Goal: Communication & Community: Answer question/provide support

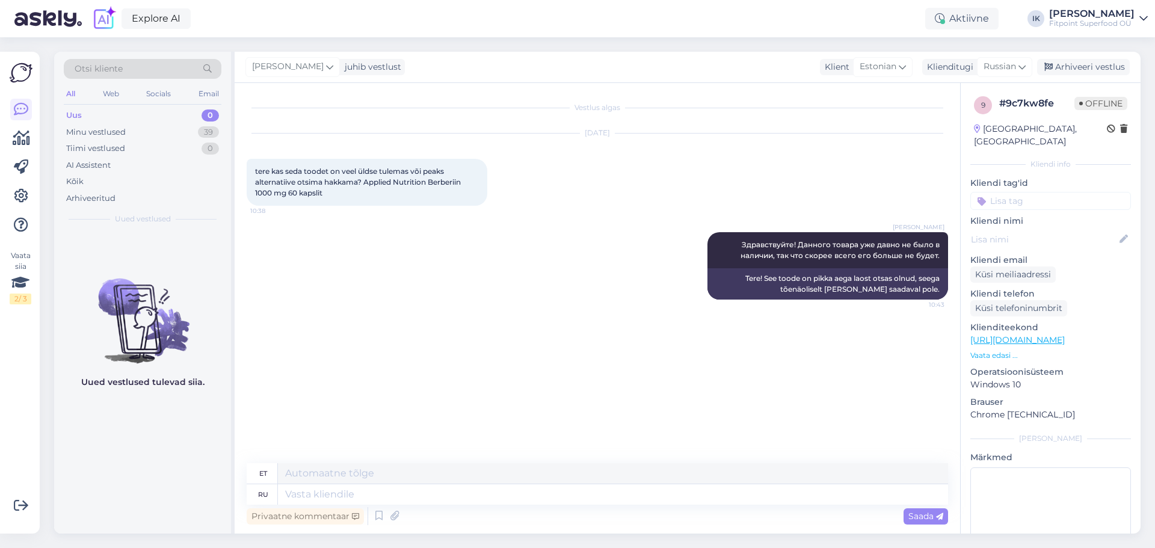
click at [138, 138] on div "Minu vestlused 39" at bounding box center [143, 132] width 158 height 17
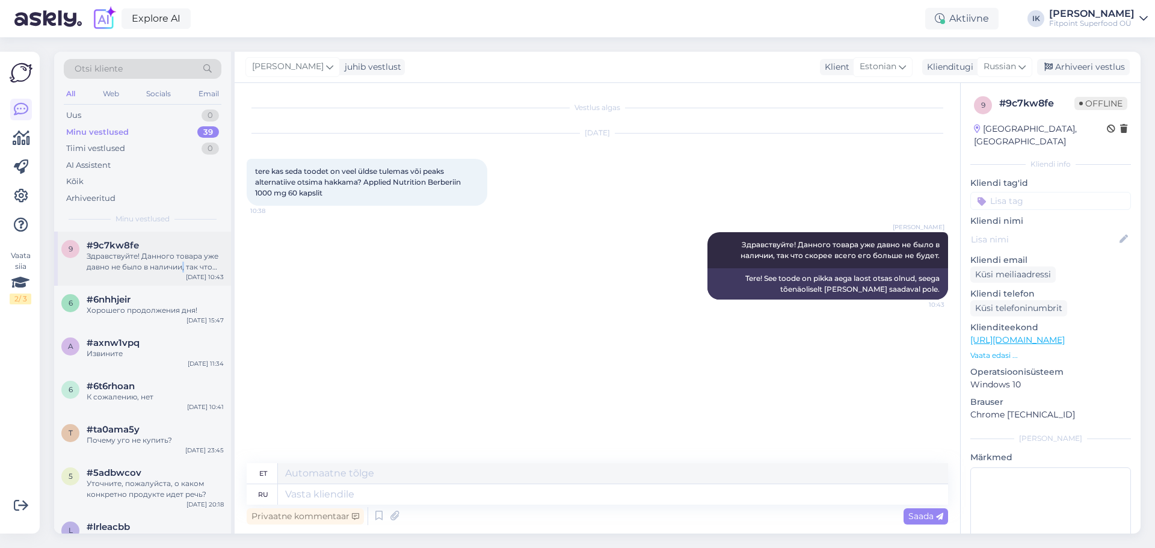
click at [184, 263] on div "Здравствуйте! Данного товара уже давно не было в наличии, так что скорее всего …" at bounding box center [155, 262] width 137 height 22
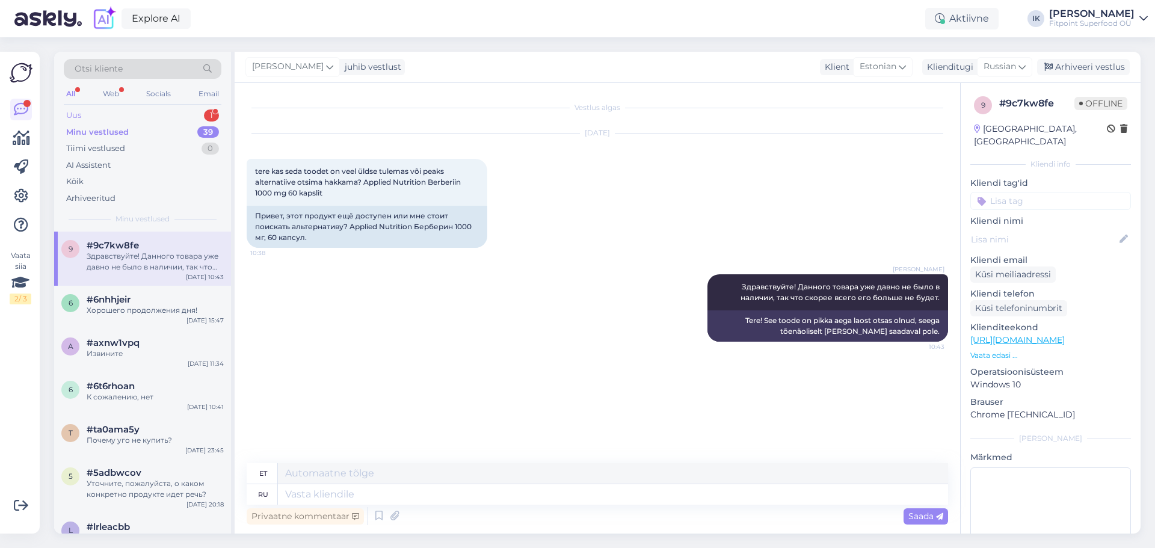
click at [195, 109] on div "Uus 1" at bounding box center [143, 115] width 158 height 17
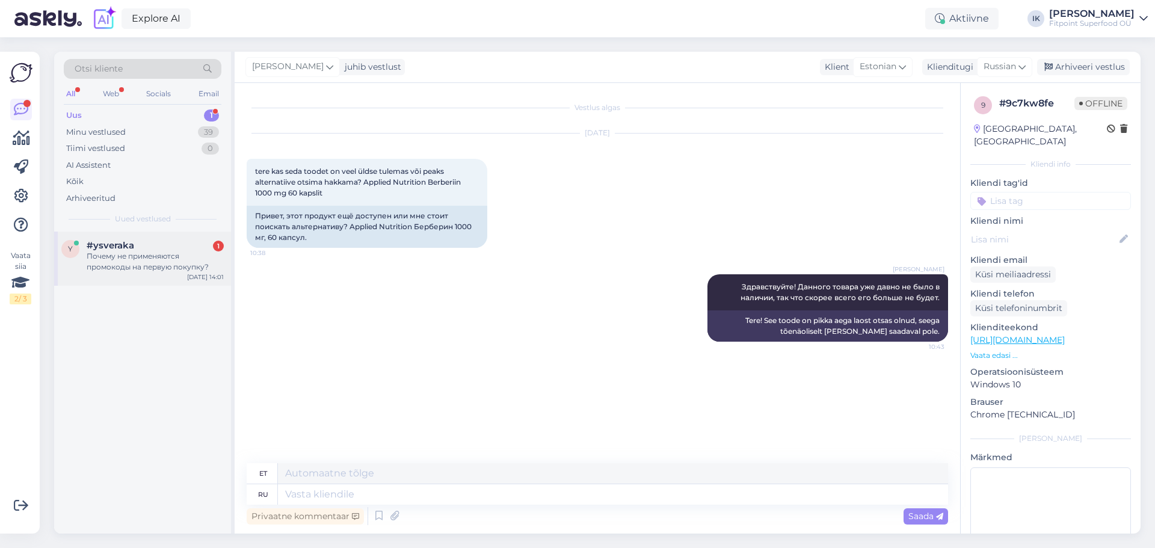
click at [183, 242] on div "#ysveraka 1" at bounding box center [155, 245] width 137 height 11
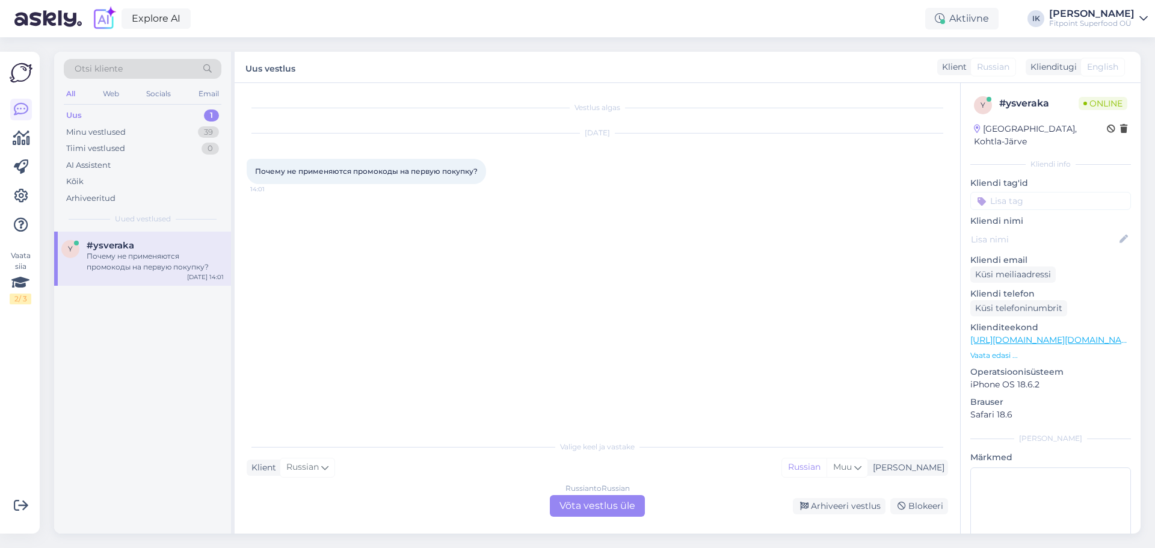
click at [615, 507] on div "Russian to Russian Võta vestlus üle" at bounding box center [597, 506] width 95 height 22
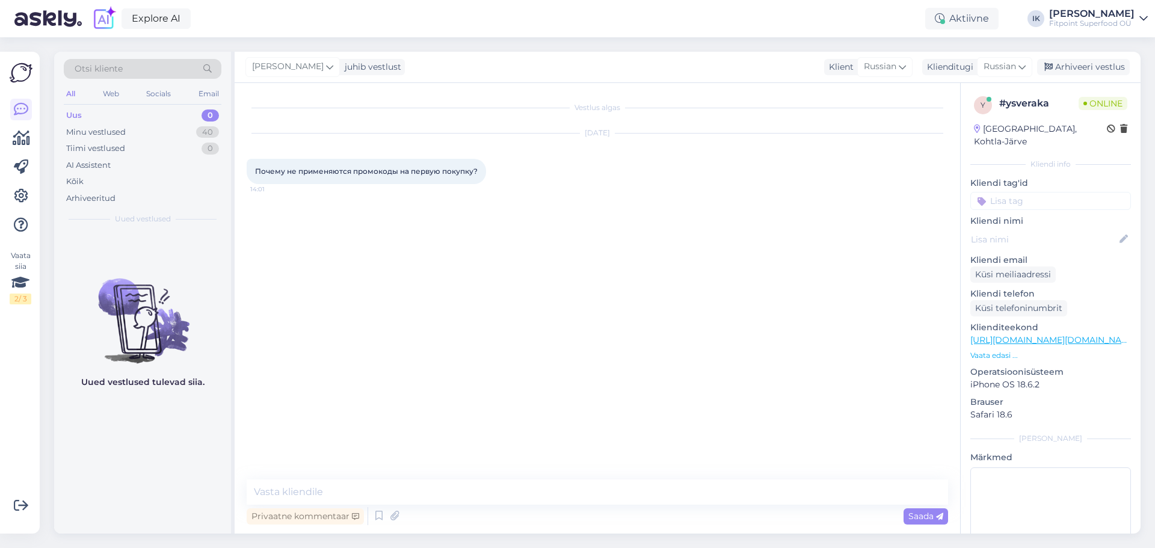
click at [180, 64] on div "Otsi kliente" at bounding box center [143, 69] width 158 height 20
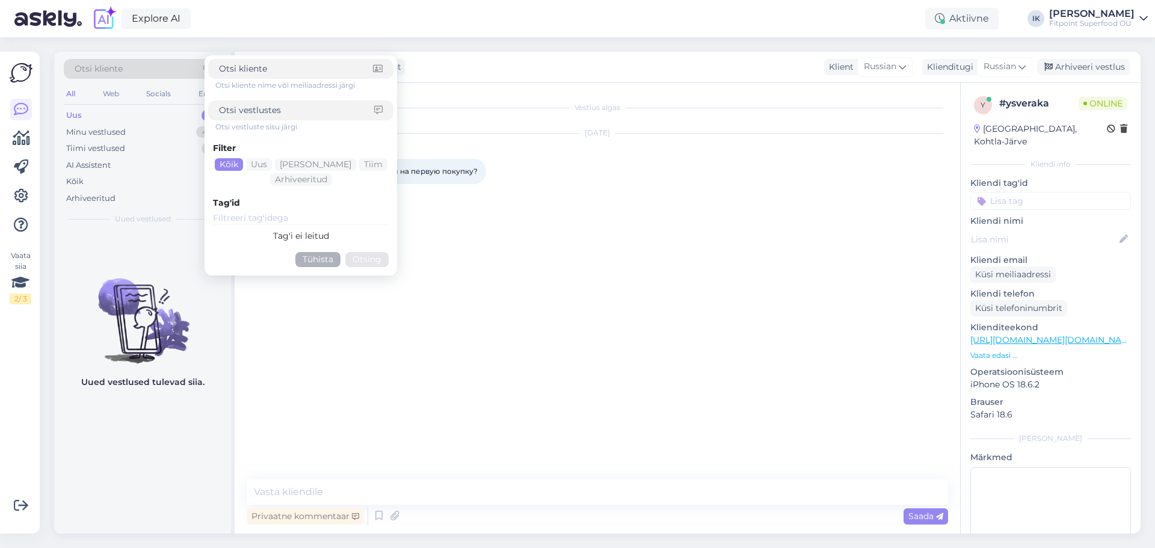
click at [292, 72] on input at bounding box center [296, 69] width 154 height 13
drag, startPoint x: 582, startPoint y: 396, endPoint x: 585, endPoint y: 512, distance: 116.1
click at [583, 405] on div "Vestlus algas [DATE] Почему не применяются промокоды на первую покупку? 14:01" at bounding box center [603, 282] width 712 height 374
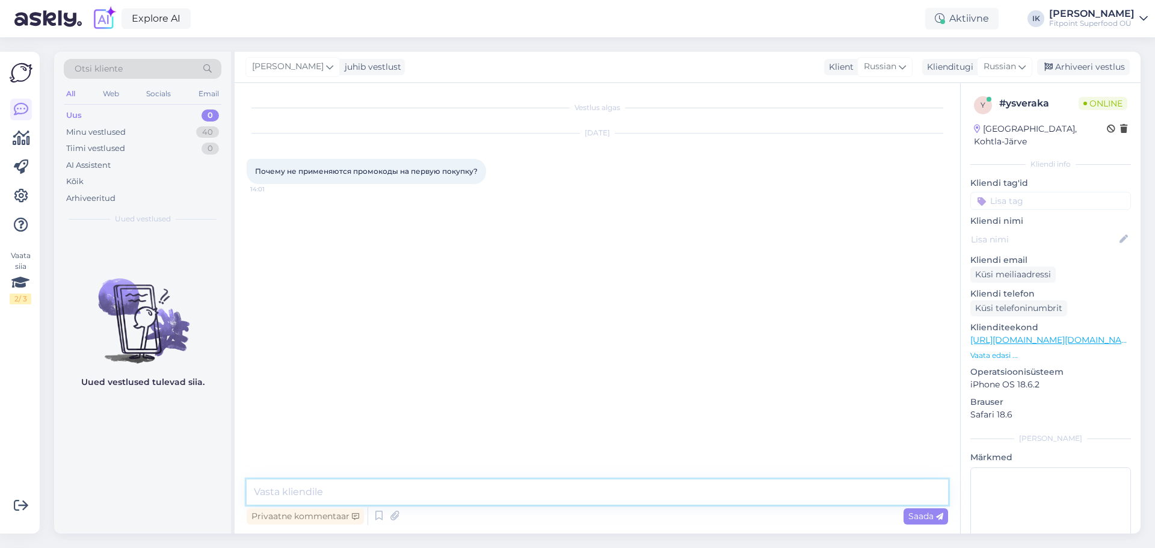
click at [594, 495] on textarea at bounding box center [597, 491] width 701 height 25
paste textarea "Пожалуйста, убедитесь, что при вводе кода нет пробелов. Если вставляете код вру…"
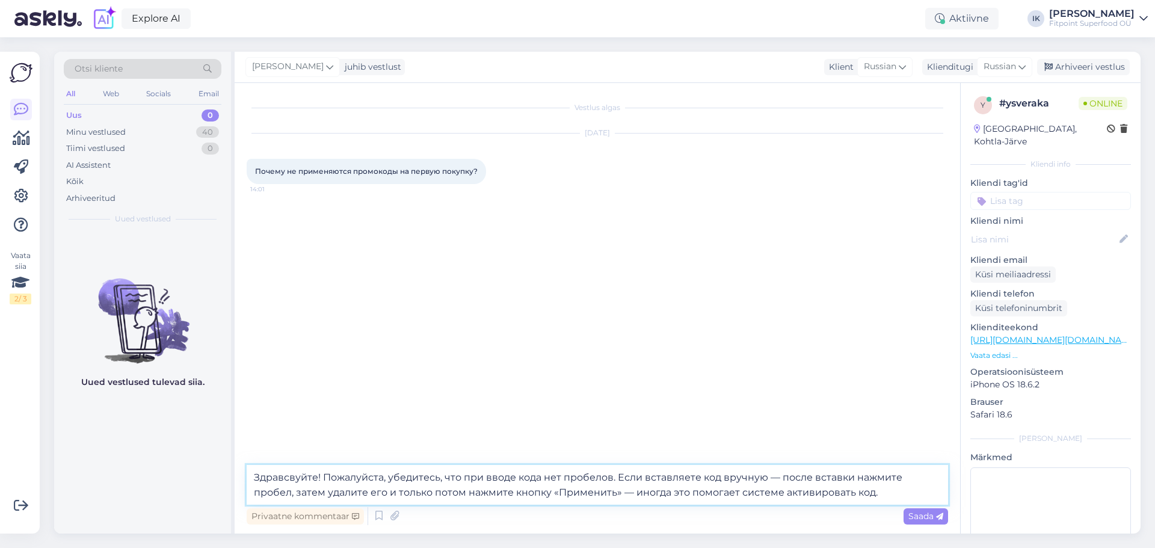
click at [405, 482] on textarea "Здравсвуйте! Пожалуйста, убедитесь, что при вводе кода нет пробелов. Если встав…" at bounding box center [597, 485] width 701 height 40
type textarea "Здравсвуйте! Пожалуйста, убедитесь, что при вводе кода нет пробелов. Если встав…"
click at [926, 514] on span "Saada" at bounding box center [925, 516] width 35 height 11
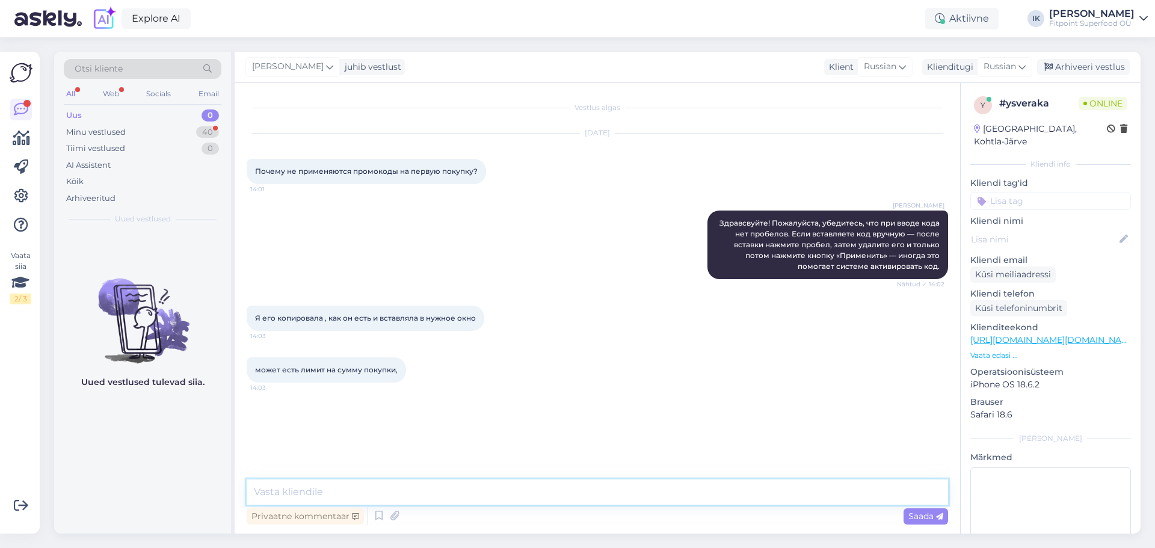
click at [407, 481] on textarea at bounding box center [597, 491] width 701 height 25
click at [404, 489] on textarea at bounding box center [597, 491] width 701 height 25
type textarea "Пришлите мне сво"
type input "ко"
click at [405, 494] on textarea "Пришлите мне сво" at bounding box center [597, 491] width 701 height 25
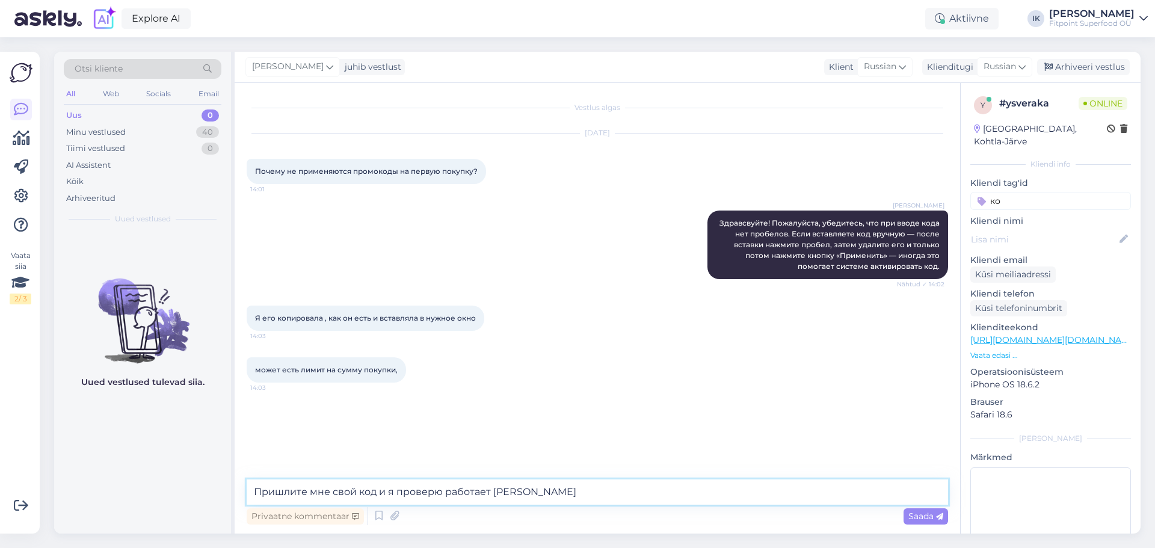
type textarea "Пришлите мне свой код и я проверю работает ли он"
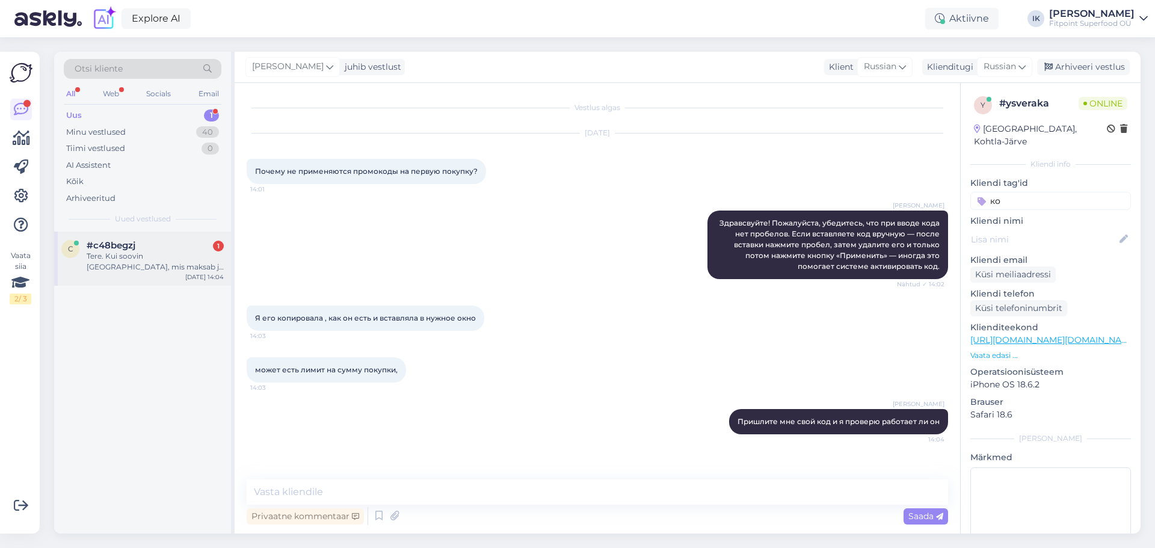
click at [165, 274] on div "c #c48begzj 1 Tere. Kui soovin [GEOGRAPHIC_DATA], mis maksab ja millal kätte jõ…" at bounding box center [142, 259] width 177 height 54
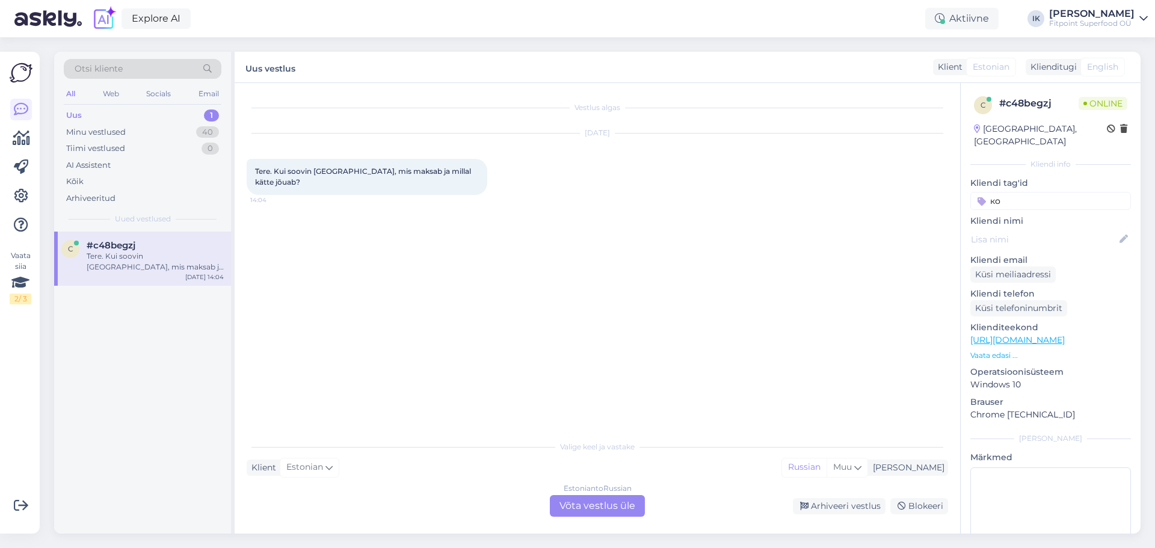
click at [586, 507] on div "Estonian to Russian Võta vestlus üle" at bounding box center [597, 506] width 95 height 22
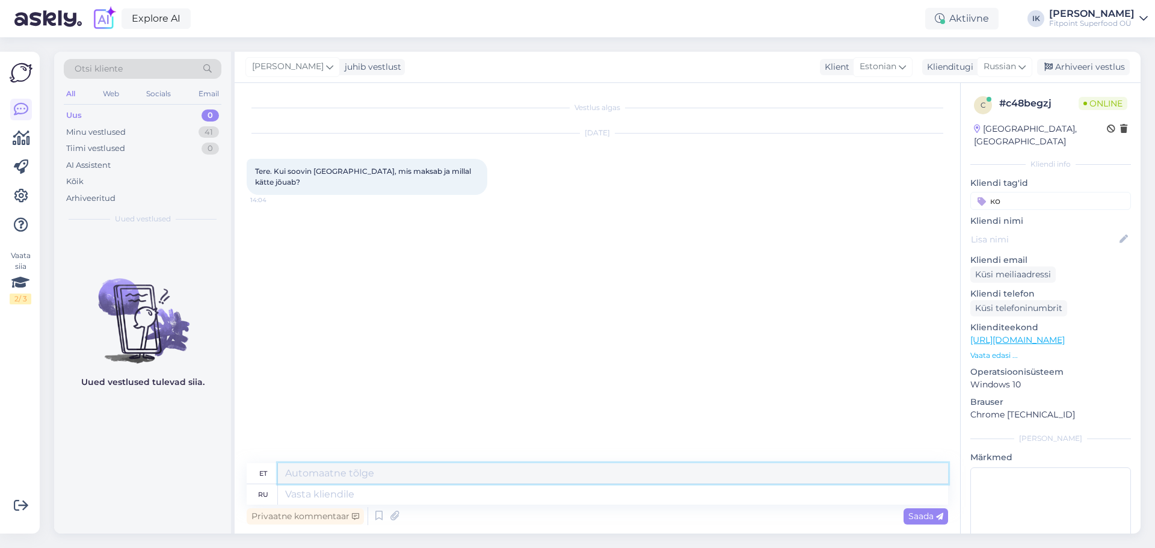
click at [592, 482] on textarea at bounding box center [613, 473] width 670 height 20
click at [497, 352] on div "Vestlus algas [DATE] Tere. Kui soovin [GEOGRAPHIC_DATA], mis maksab ja millal k…" at bounding box center [603, 273] width 712 height 357
click at [826, 484] on textarea at bounding box center [613, 494] width 670 height 20
click at [191, 135] on div "Minu vestlused 41" at bounding box center [143, 132] width 158 height 17
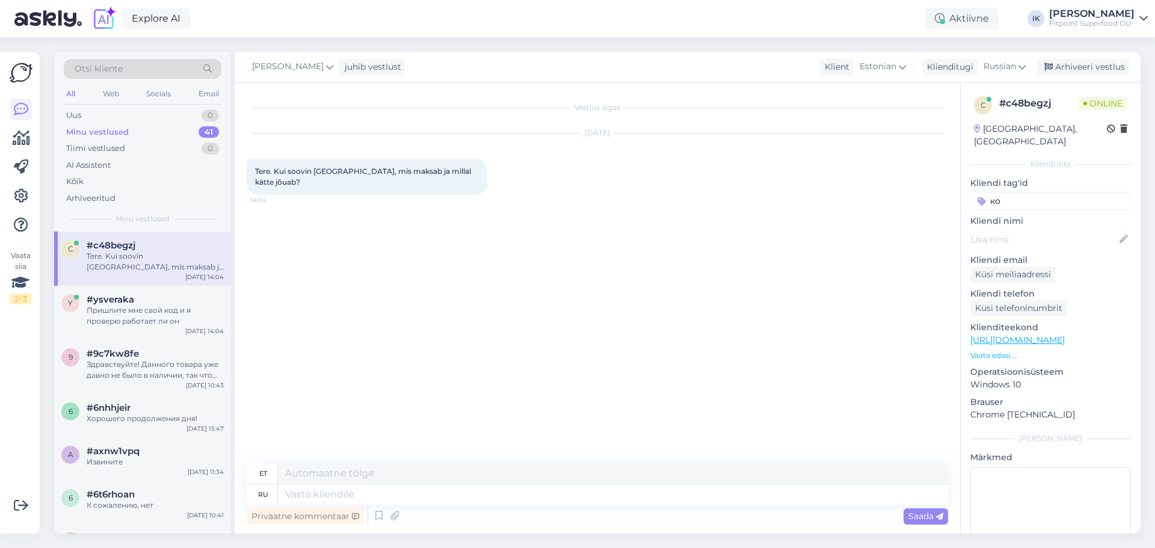
click at [196, 106] on div "Otsi kliente All Web Socials Email Uus 0 Minu vestlused 41 Tiimi vestlused 0 AI…" at bounding box center [142, 142] width 177 height 180
click at [194, 114] on div "Uus 0" at bounding box center [143, 115] width 158 height 17
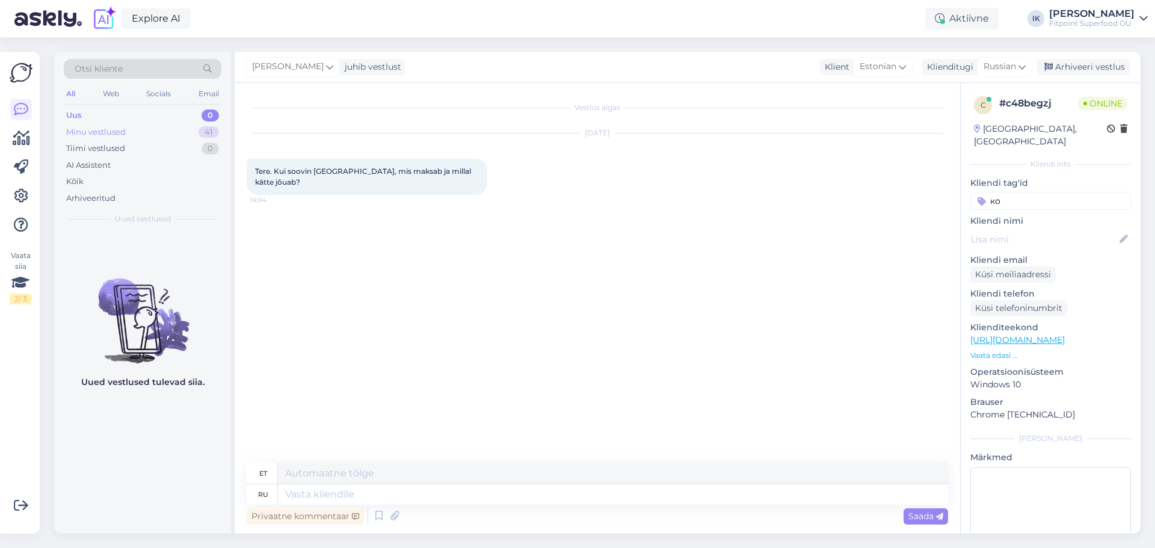
click at [167, 131] on div "Minu vestlused 41" at bounding box center [143, 132] width 158 height 17
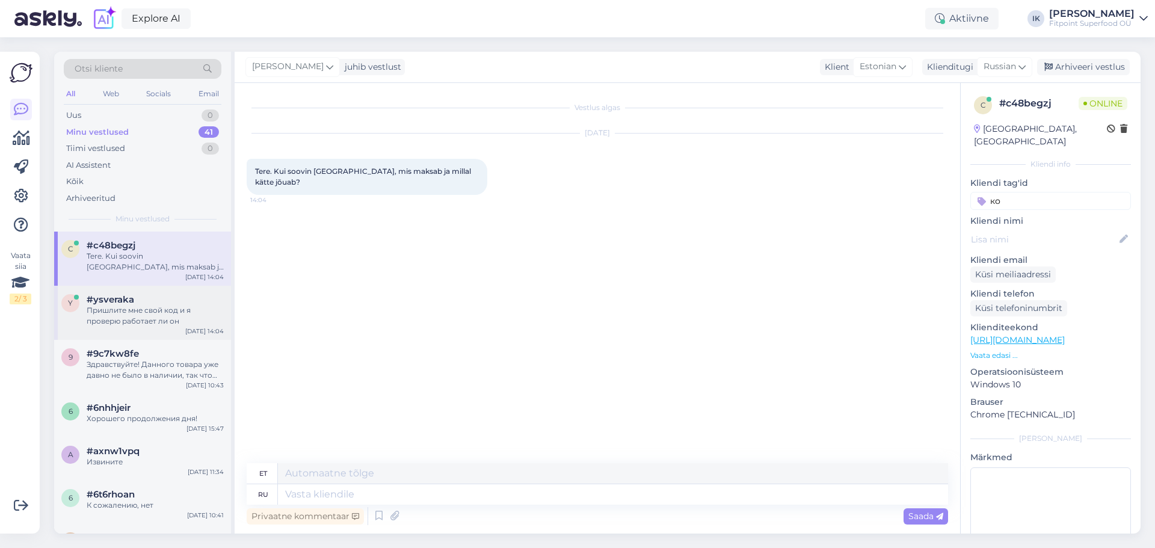
click at [197, 320] on div "Пришлите мне свой код и я проверю работает ли он" at bounding box center [155, 316] width 137 height 22
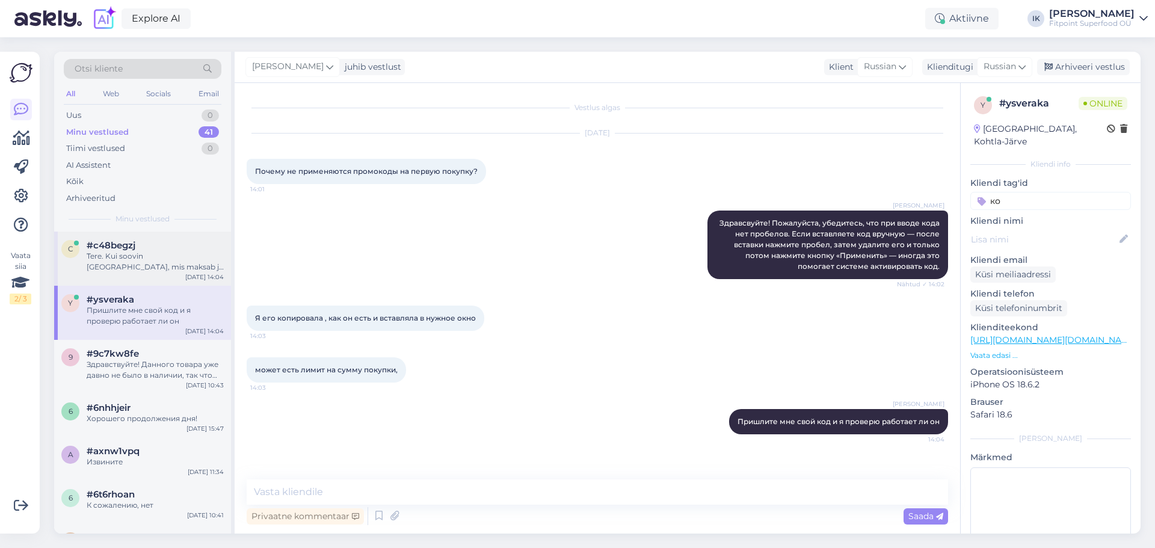
click at [191, 262] on div "Tere. Kui soovin [GEOGRAPHIC_DATA], mis maksab ja millal kätte jõuab?" at bounding box center [155, 262] width 137 height 22
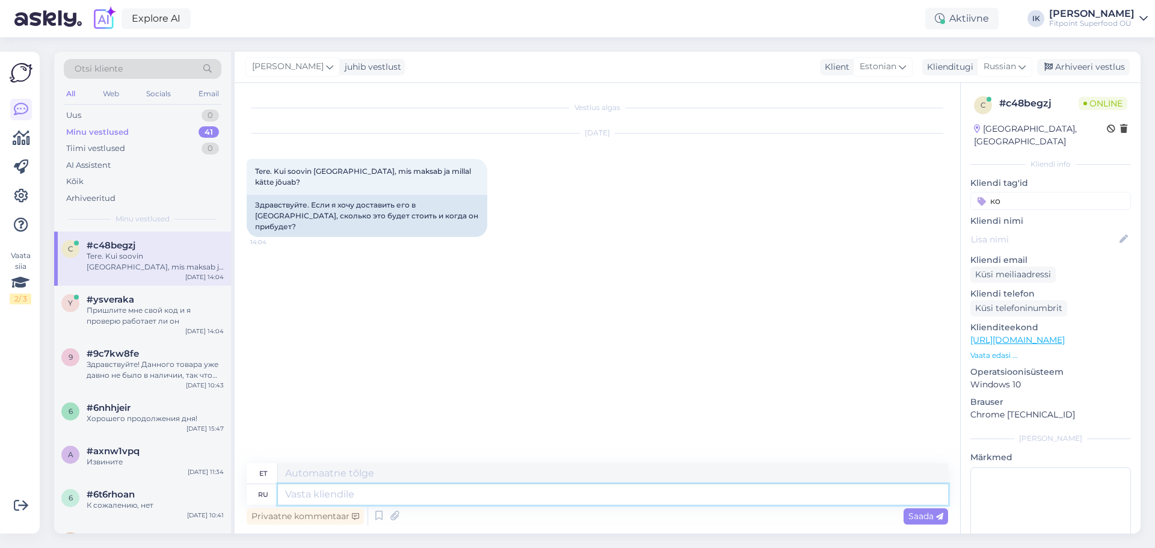
click at [617, 500] on textarea at bounding box center [613, 494] width 670 height 20
type textarea "Здравствуйте!"
type textarea "Tere!"
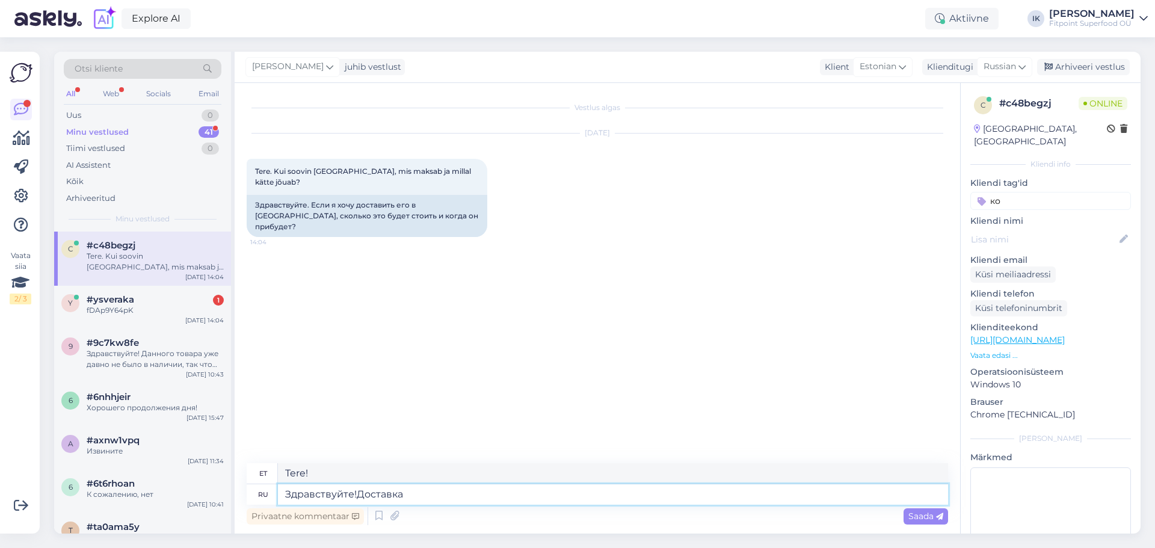
type textarea "Здравствуйте!Доставка о"
type textarea "Tere! Kohaletoimetamine"
type textarea "Здравствуйте!"
type textarea "Tere!"
type textarea "Здравствуйте! Доставка о"
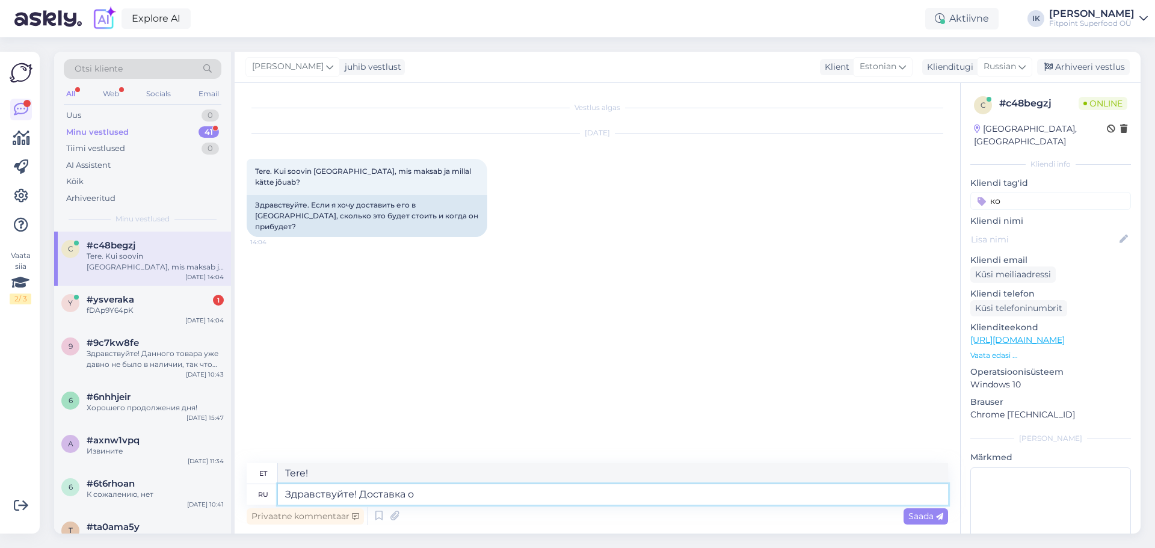
type textarea "Tere! Kohaletoimetamine"
type textarea "Здравствуйте! Доставка от"
type textarea "Tere! Kohaletoimetamine alates"
type textarea "Здравствуйте! Доставка от 60 е"
type textarea "Tere! Kohaletoimetamine alates 60-st"
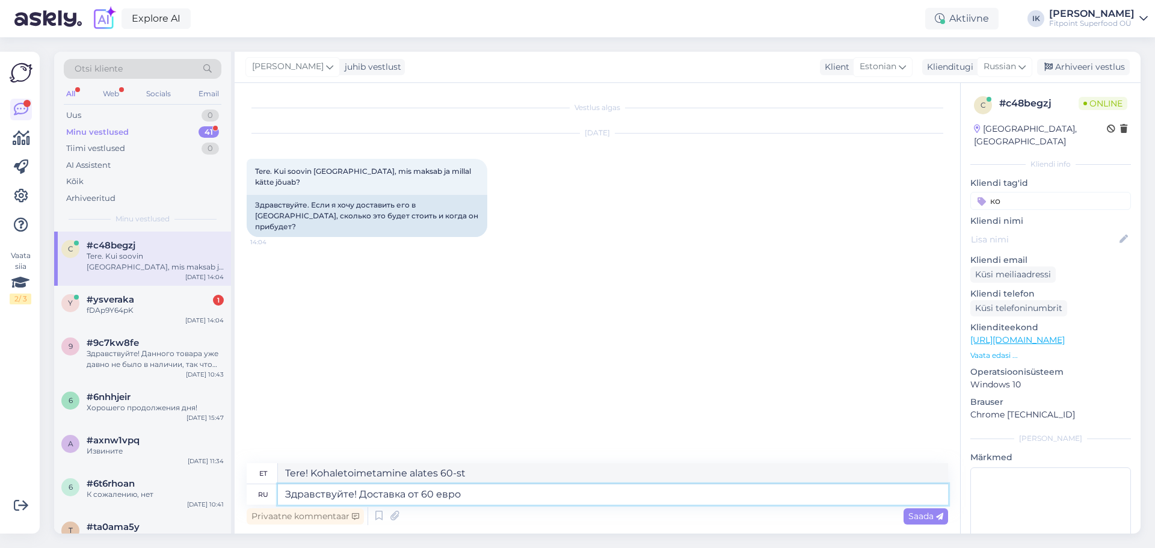
type textarea "Здравствуйте! Доставка от 60 евро"
type textarea "Tere! Kohaletoimetamine alates 60 eurost."
type textarea "Здравствуйте! Доставка от 60 евро бесплатная"
type textarea "Tere! Üle 60 euro suuruste tellimuste puhul on kohaletoimetamine tasuta."
click at [428, 493] on textarea "Здравствуйте! Доставка от 60 евро бесплатная" at bounding box center [613, 494] width 670 height 20
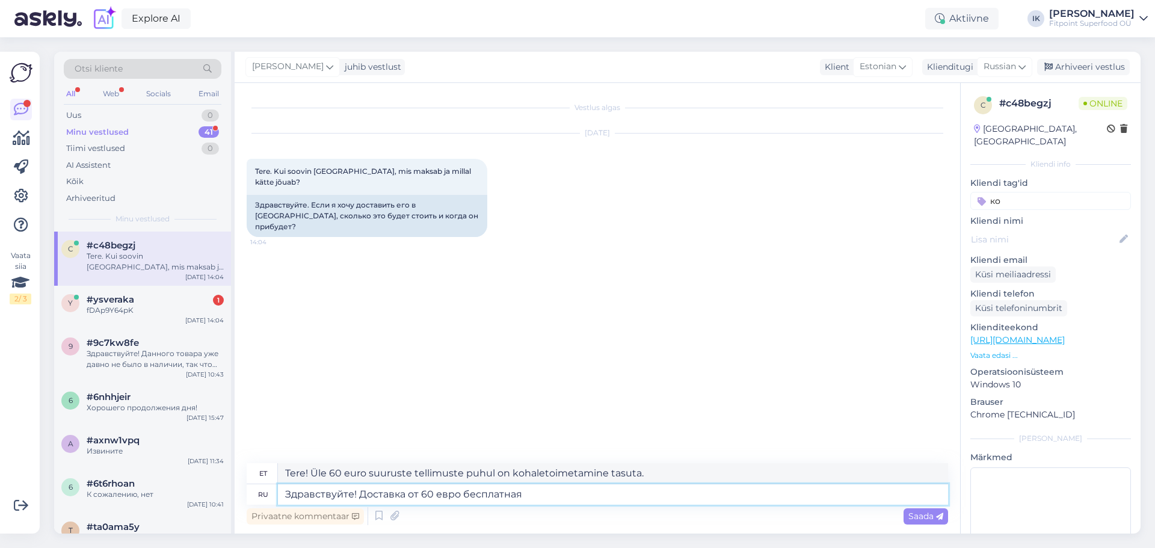
type textarea "Здравствуйте! Доставка от 69 евро бесплатная"
type textarea "Tere! Üle 69 euro suuruste tellimuste puhul on kohaletoimetamine tasuta."
click at [533, 502] on textarea "Здравствуйте! Доставка от 69 евро бесплатная" at bounding box center [613, 494] width 670 height 20
click at [356, 493] on textarea "Здравствуйте! Доставка от 69 евро бесплатная" at bounding box center [613, 494] width 670 height 20
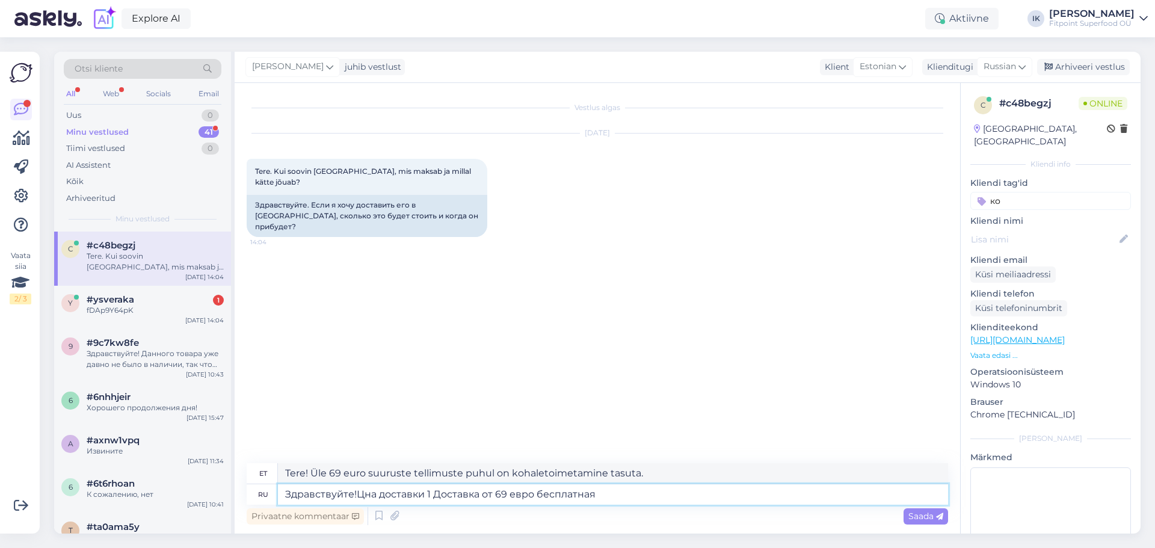
type textarea "Здравствуйте!Цна доставки 1. Доставка от 69 евро бесплатная"
type textarea "Tere! Kohaletoimetamise hind on 1. Kohaletoimetamine on tasuta tellimustele üle…"
type textarea "Здравствуйте!Цна доставки 1,99 евро, Доставка от 69 евро бесплатная"
type textarea "Tere! Kohaletoimetamise hind on 1,99 eurot, alates 69 eurost on kohaletoimetami…"
click at [705, 503] on textarea "Здравствуйте!Цна доставки 1,99 евро, Доставка от 69 евро бесплатная" at bounding box center [613, 494] width 670 height 20
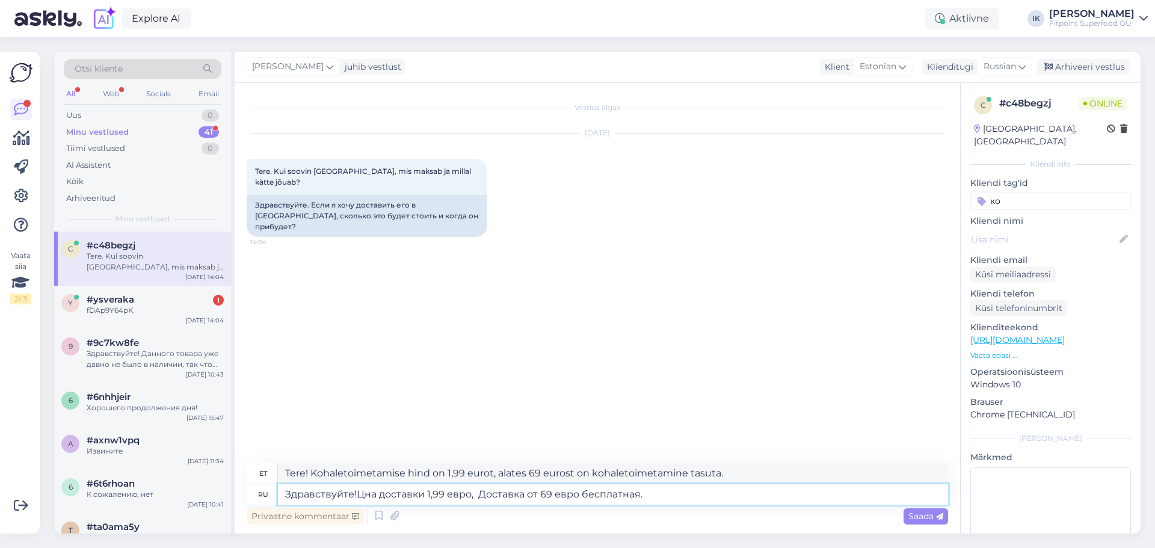
paste textarea "Посылка прибывает в автомат в течении 1-3 дней."
type textarea "Здравствуйте!Цна доставки 1,99 евро, Доставка от 69 евро бесплатная. Посылка пр…"
type textarea "Tere! Kohaletoimetamine maksab 1,99 € ja üle 69 € suuruste ostude puhul on koha…"
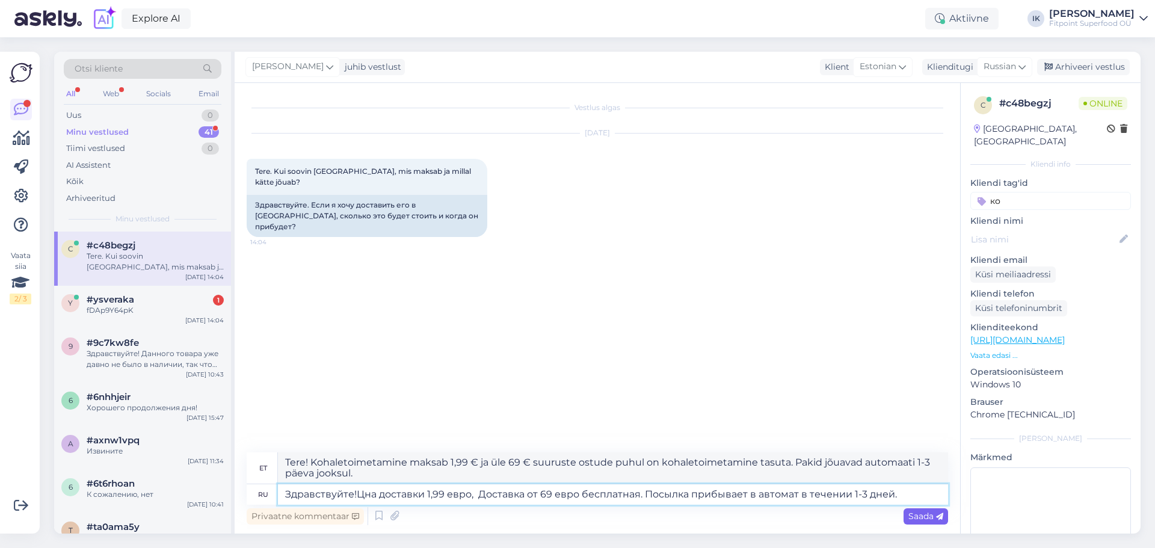
type textarea "Здравствуйте!Цна доставки 1,99 евро, Доставка от 69 евро бесплатная. Посылка пр…"
click at [925, 514] on span "Saada" at bounding box center [925, 516] width 35 height 11
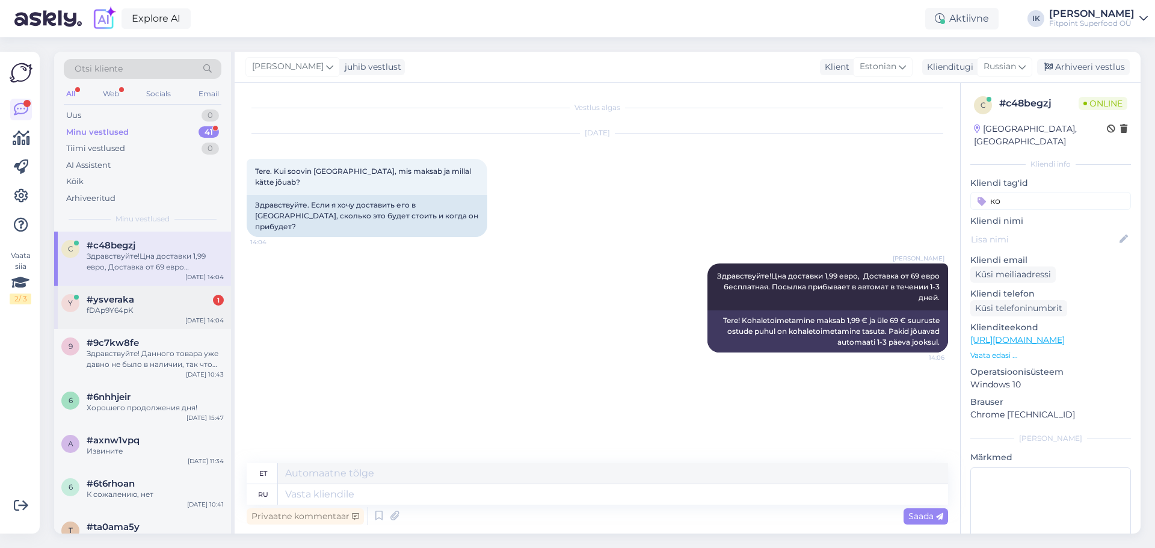
click at [106, 324] on div "y #ysveraka 1 fDAp9Y64pK [DATE] 14:04" at bounding box center [142, 307] width 177 height 43
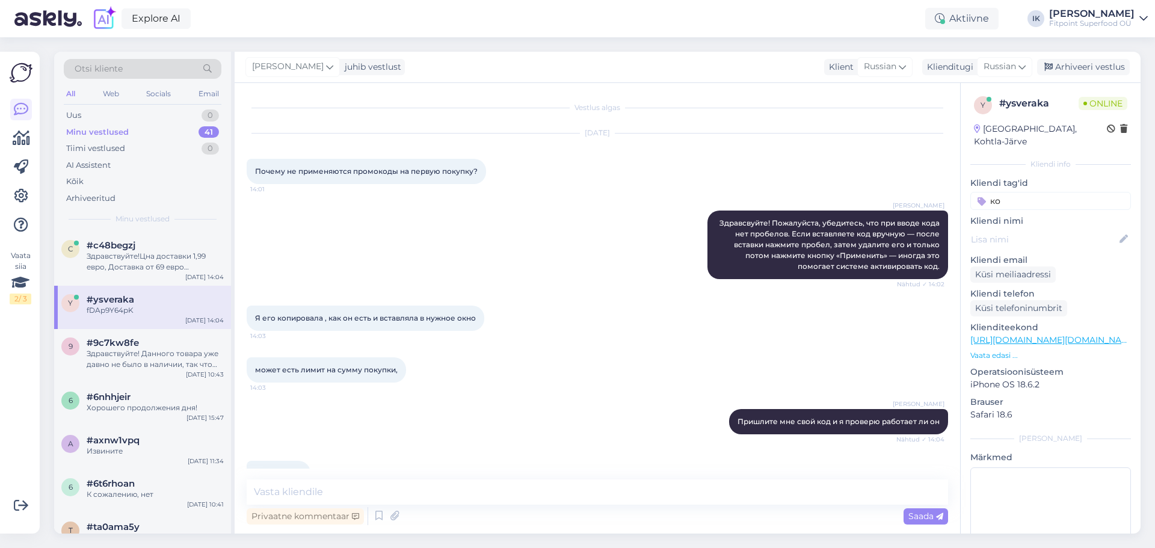
scroll to position [31, 0]
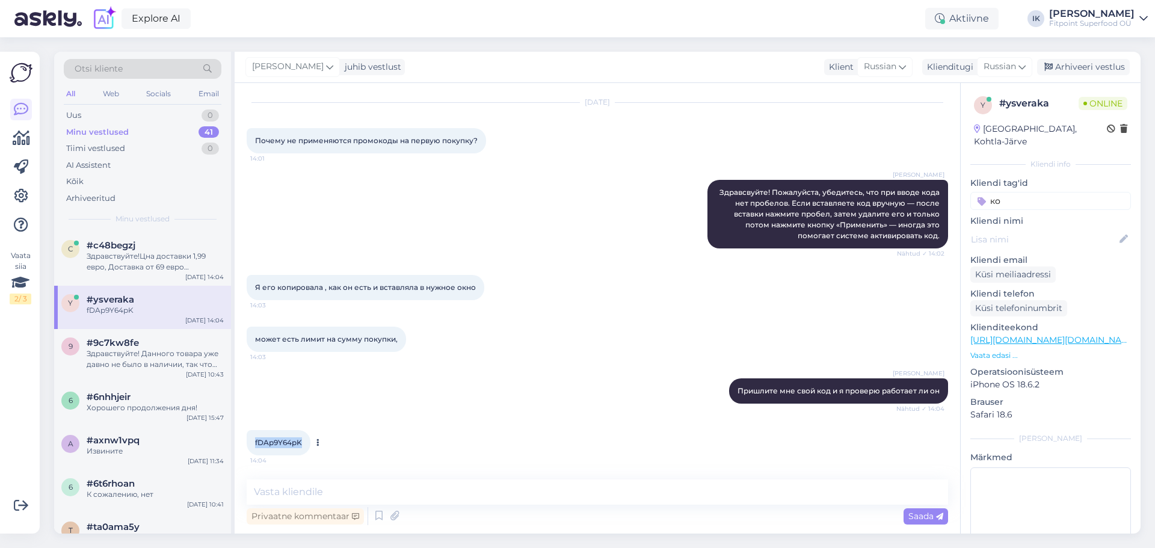
drag, startPoint x: 303, startPoint y: 442, endPoint x: 253, endPoint y: 442, distance: 49.9
click at [253, 442] on div "fDAp9Y64pK 14:04" at bounding box center [279, 442] width 64 height 25
copy span "fDAp9Y64pK"
click at [666, 495] on textarea at bounding box center [597, 491] width 701 height 25
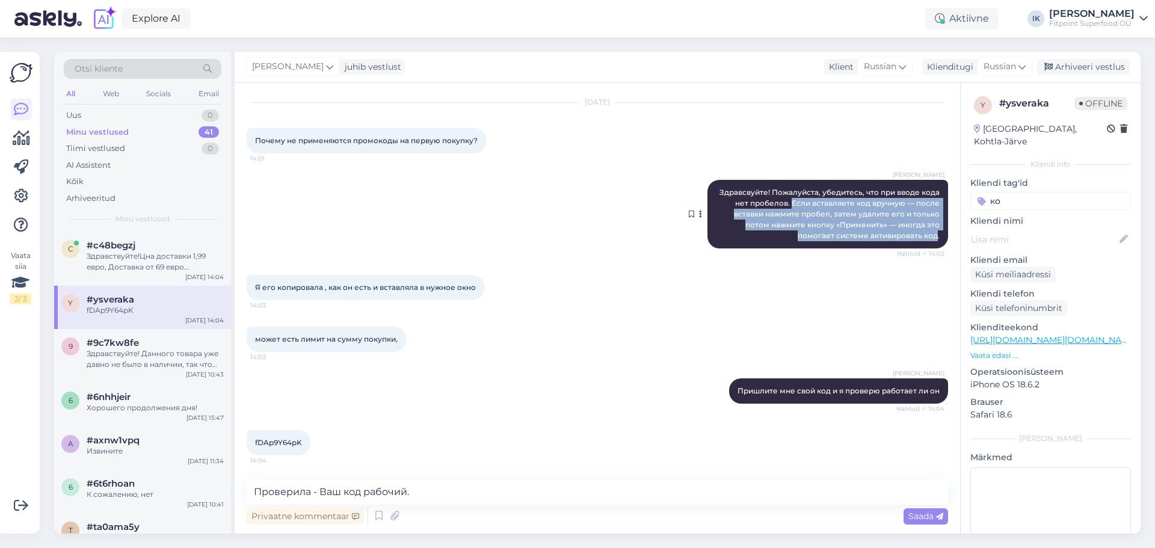
drag, startPoint x: 784, startPoint y: 201, endPoint x: 928, endPoint y: 238, distance: 149.1
click at [928, 238] on span "Здравсвуйте! Пожалуйста, убедитесь, что при вводе кода нет пробелов. Если встав…" at bounding box center [830, 214] width 222 height 52
copy span "Если вставляете код вручную — после вставки нажмите пробел, затем удалите его и…"
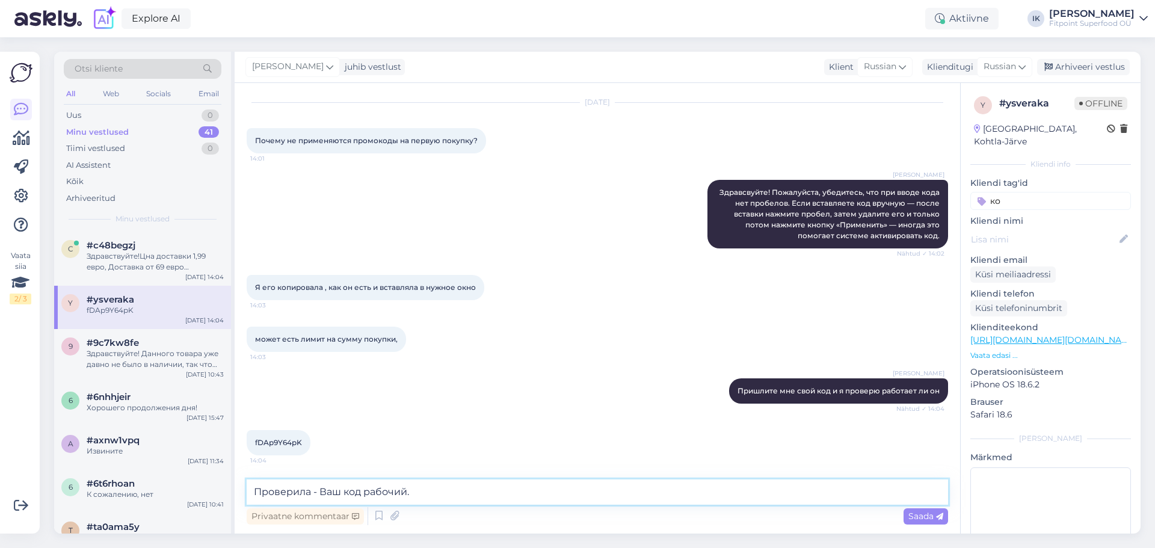
click at [463, 483] on textarea "Проверила - Ваш код рабочий." at bounding box center [597, 491] width 701 height 25
paste textarea "Если вставляете код вручную — после вставки нажмите пробел, затем удалите его и…"
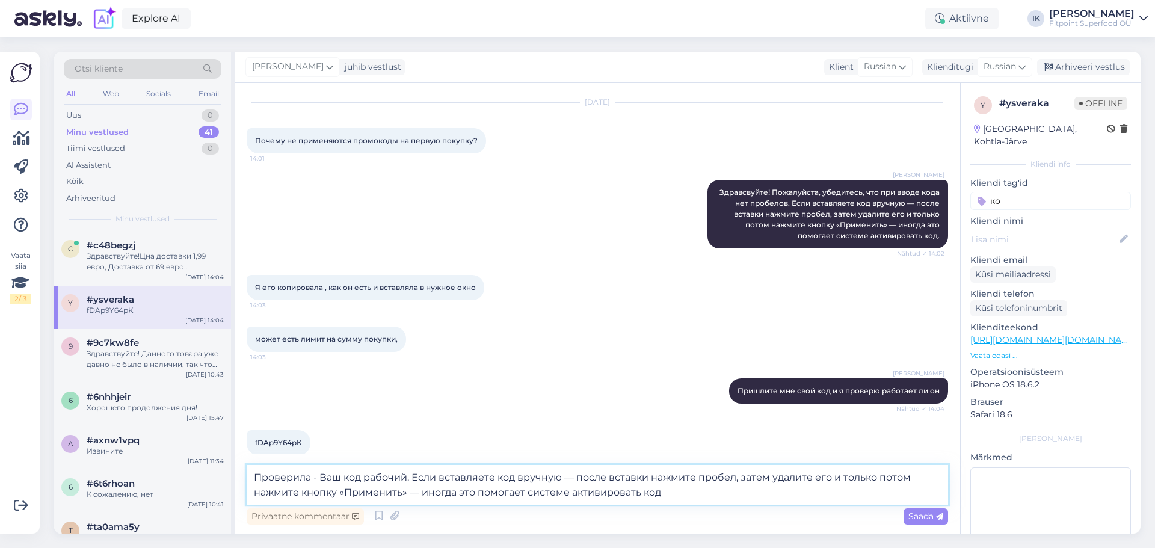
type textarea "Проверила - Ваш код рабочий. Если вставляете код вручную — после вставки нажмит…"
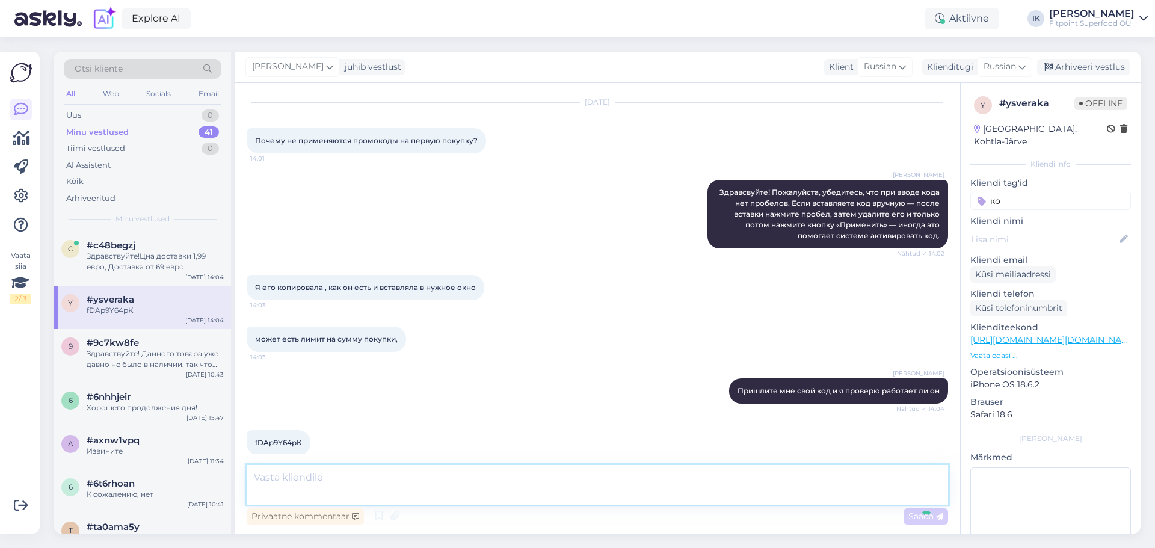
scroll to position [115, 0]
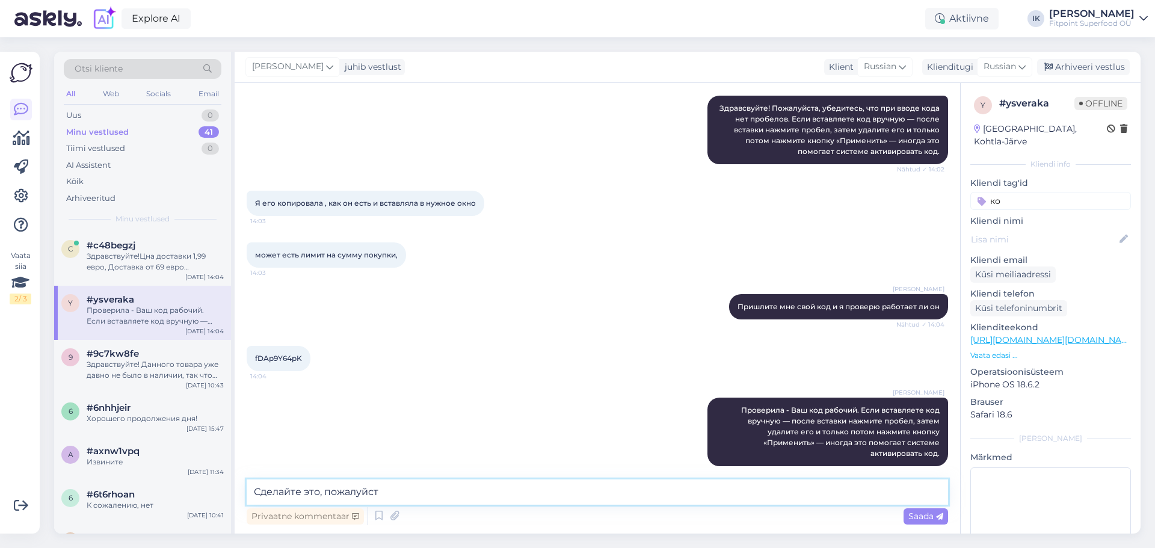
type textarea "Сделайте это, пожалуйста"
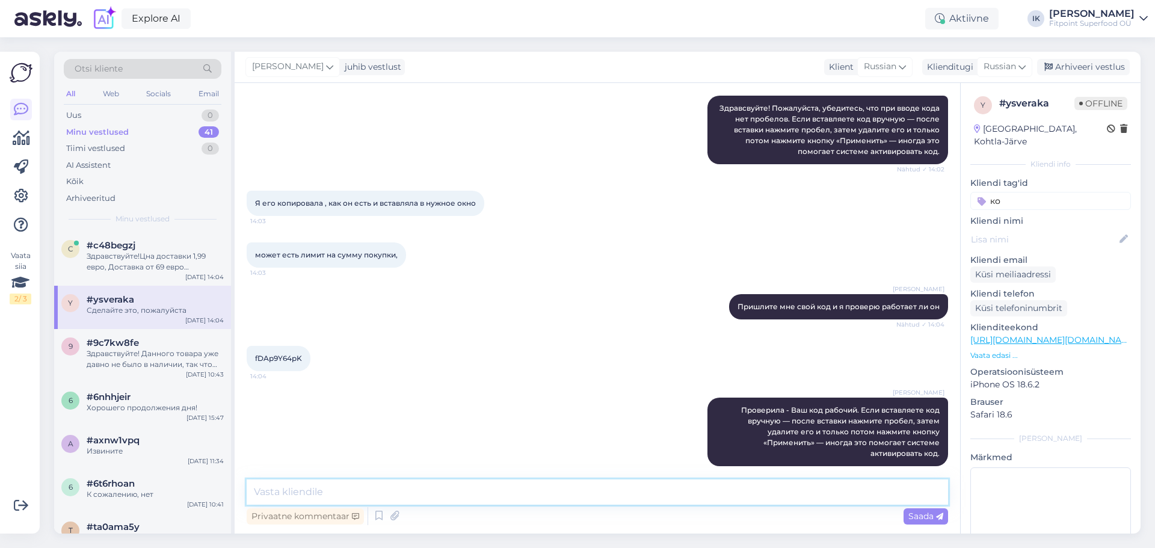
scroll to position [167, 0]
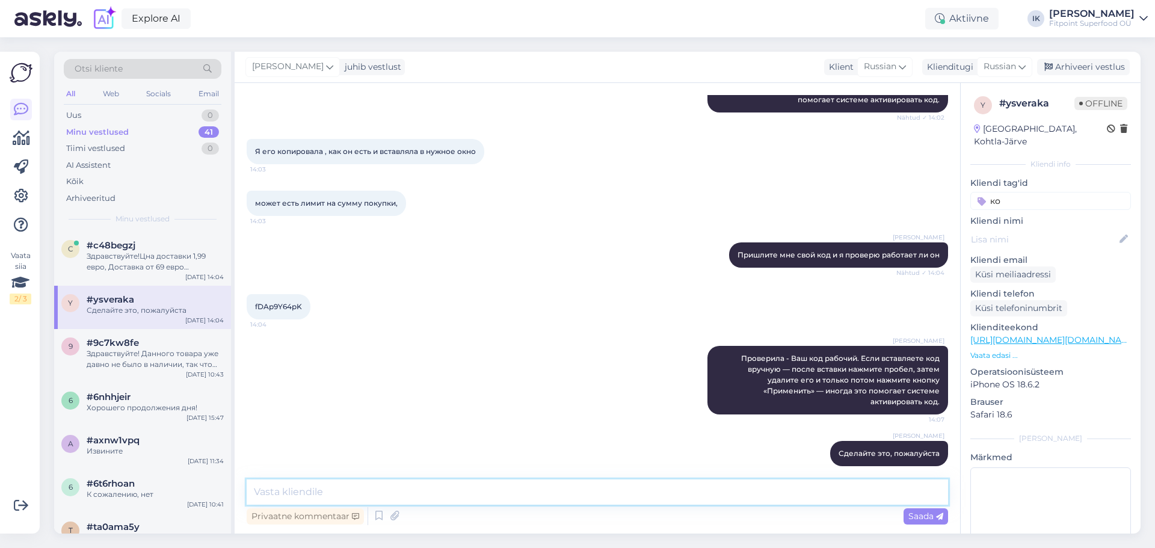
click at [548, 485] on textarea at bounding box center [597, 491] width 701 height 25
paste textarea "Если вставляете код вручную — после вставки нажмите пробел, затем удалите его и…"
type textarea "Если вставляете код вручную — после вставки нажмите пробел, затем удалите его и…"
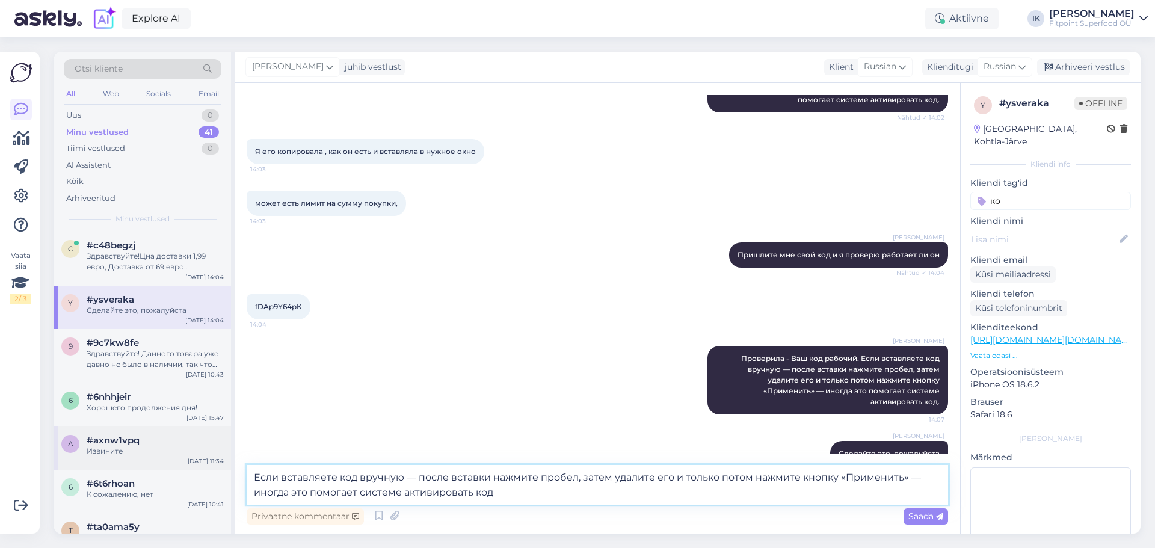
drag, startPoint x: 864, startPoint y: 493, endPoint x: 152, endPoint y: 457, distance: 712.4
click at [152, 457] on div "Otsi kliente All Web Socials Email Uus 0 Minu vestlused 41 Tiimi vestlused 0 AI…" at bounding box center [597, 293] width 1086 height 482
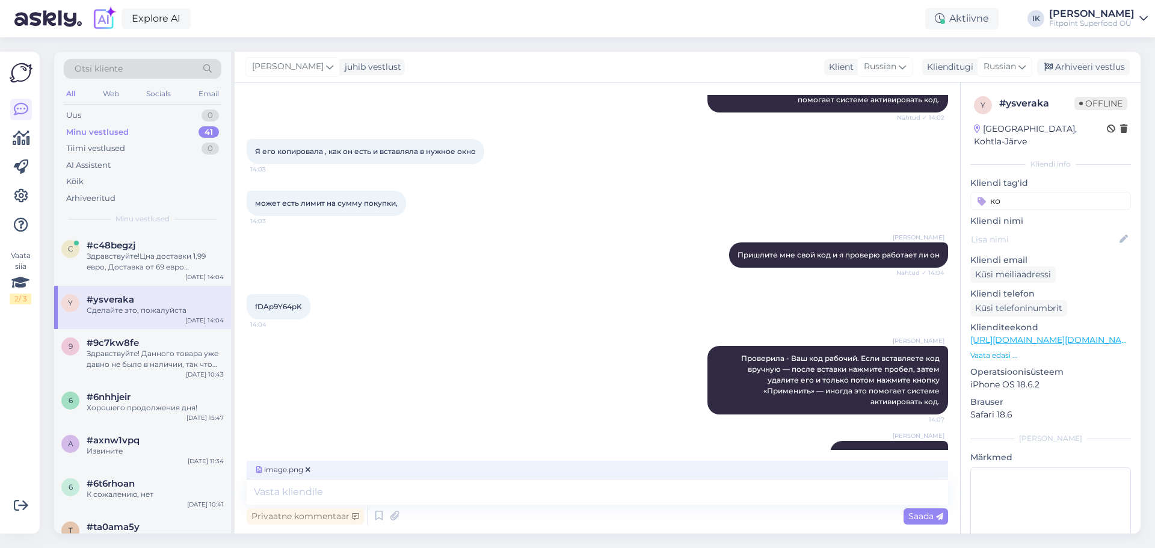
click at [934, 517] on span "Saada" at bounding box center [925, 516] width 35 height 11
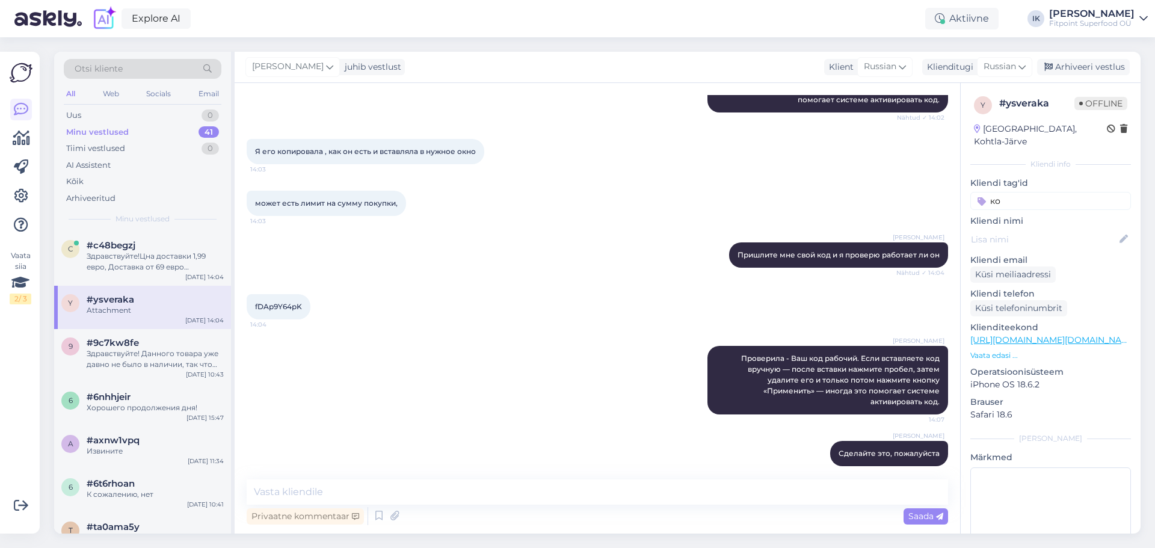
scroll to position [242, 0]
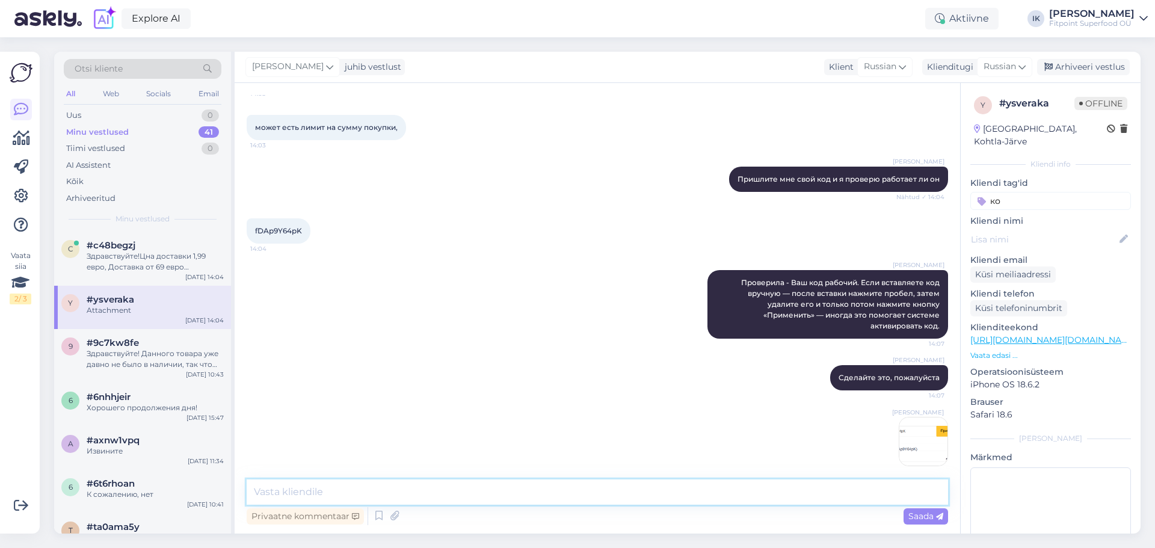
click at [889, 496] on textarea at bounding box center [597, 491] width 701 height 25
click at [927, 440] on img at bounding box center [923, 441] width 48 height 48
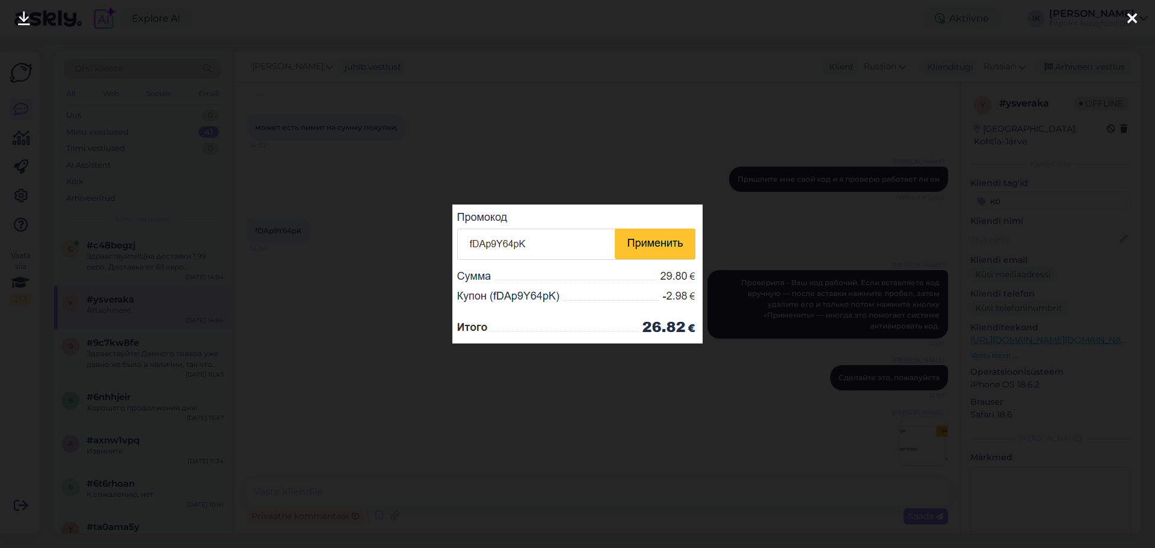
click at [695, 386] on div at bounding box center [577, 274] width 1155 height 548
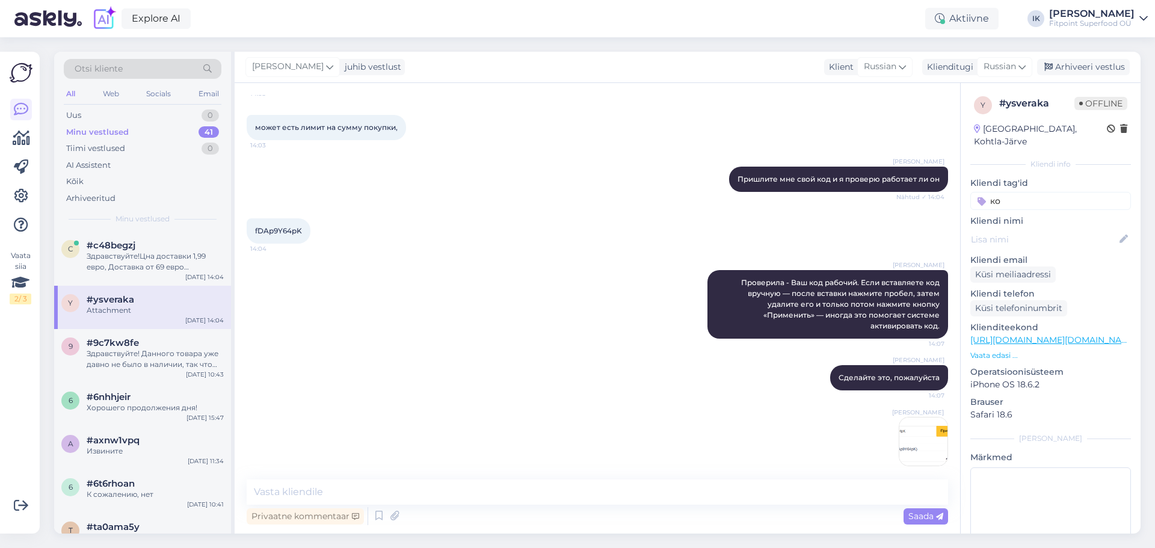
click at [594, 312] on div "[PERSON_NAME] Проверила - Ваш код рабочий. Если вставляете код вручную — после …" at bounding box center [597, 304] width 701 height 95
click at [198, 268] on div "Selge. Kas täna või homme tellitud kaubal tuleb nädalavahusest tingitud pikem a…" at bounding box center [155, 262] width 137 height 22
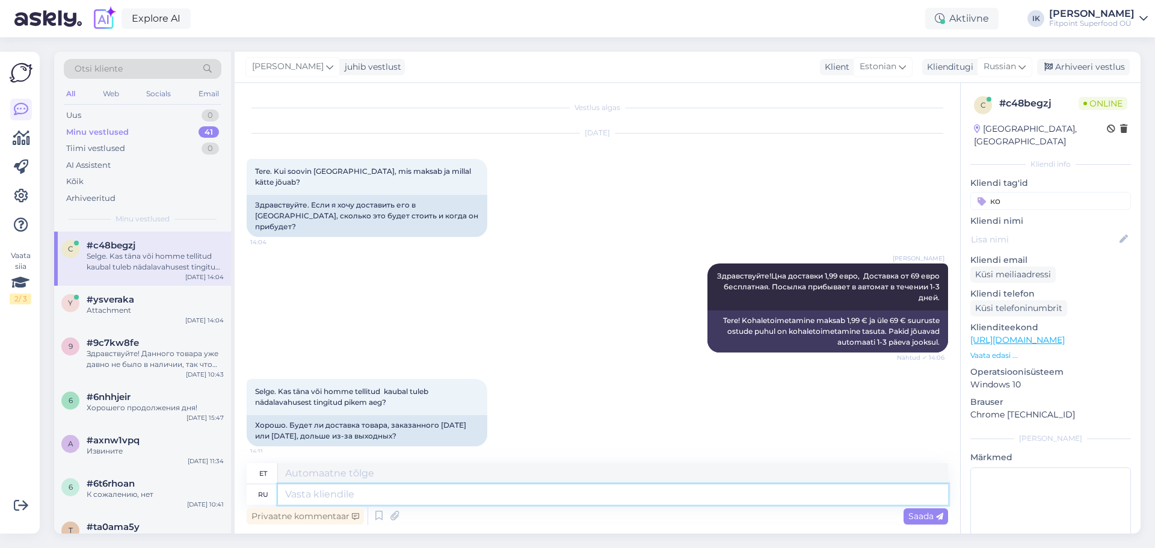
click at [422, 502] on textarea at bounding box center [613, 494] width 670 height 20
type textarea "ПО"
type textarea "P"
type textarea "П"
type textarea "[PERSON_NAME]"
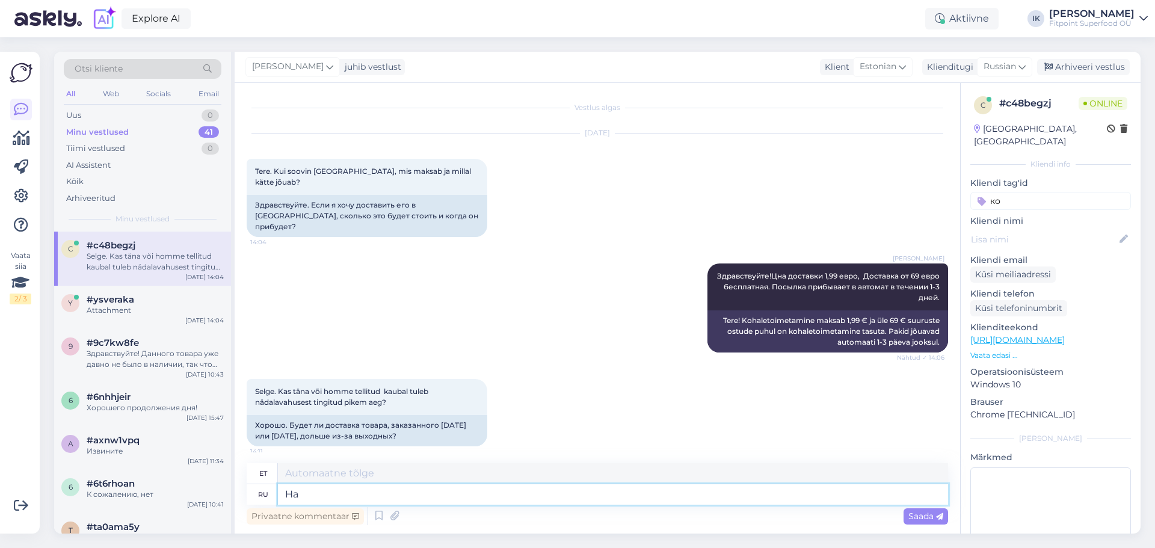
type textarea "На в"
type textarea "Sees"
type textarea "На выхд"
type textarea "Nädalavahetusel"
type textarea "На выходных заказы н"
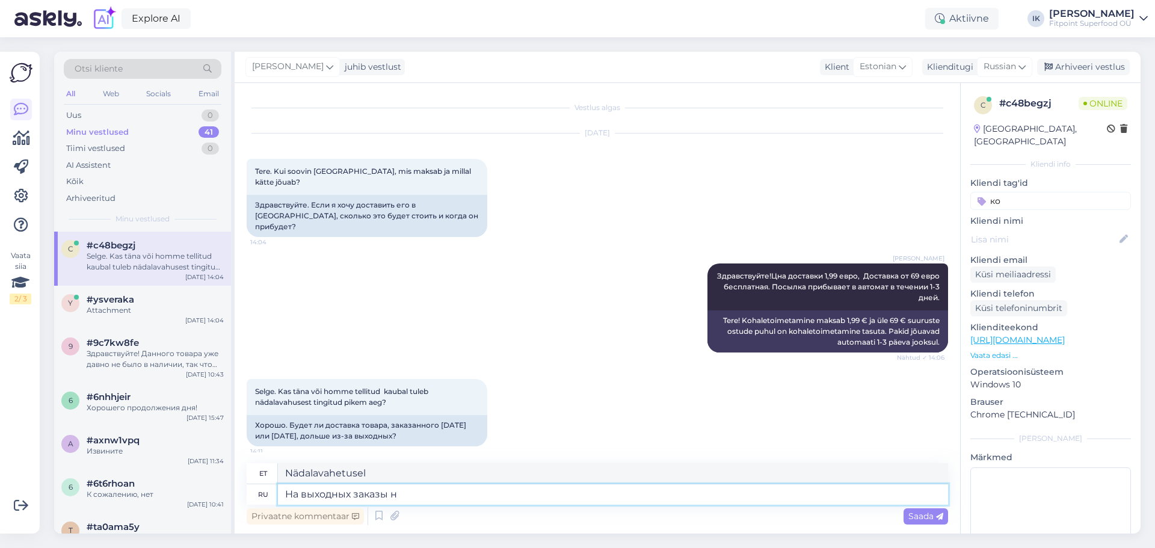
type textarea "Nädalavahetustel tehtavad tellimused"
type textarea "На выходных заказы не со"
type textarea "Nädalavahetustel tellimusi ei ole"
type textarea "На выходных заказы не собираются, п"
type textarea "Nädalavahetustel tellimusi ei koguta,"
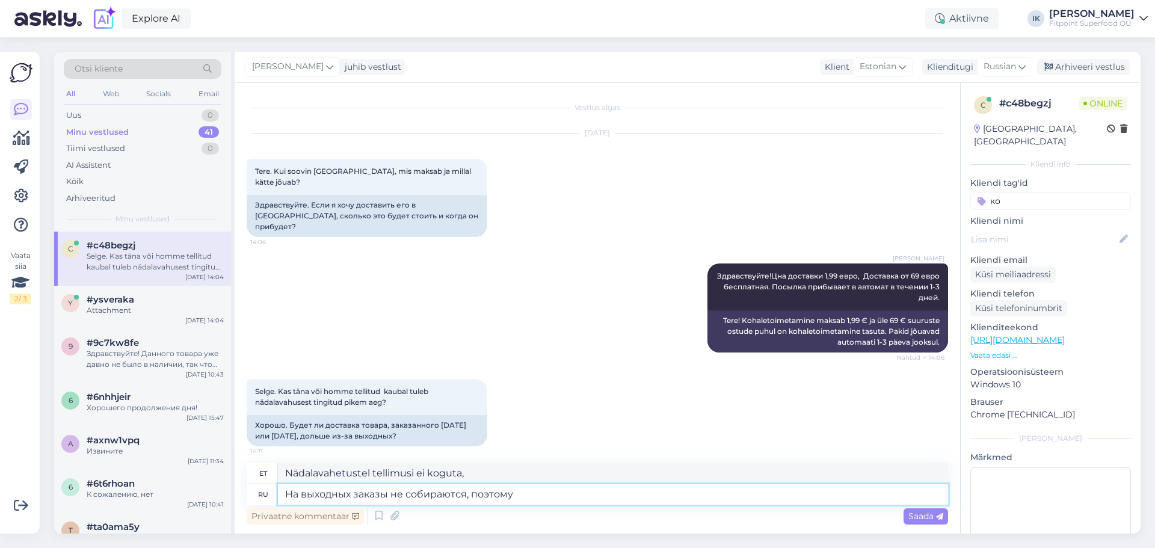
type textarea "На выходных заказы не собираются, поэтому"
type textarea "Nädalavahetustel me tellimusi ei kogu, seega"
type textarea "На выходных заказы не собираются, поэтому Ваш за"
type textarea "Nädalavahetustel tellimusi ei koguta, seega teie"
type textarea "На выходных заказы не собираются, поэтому Ваш заказ б"
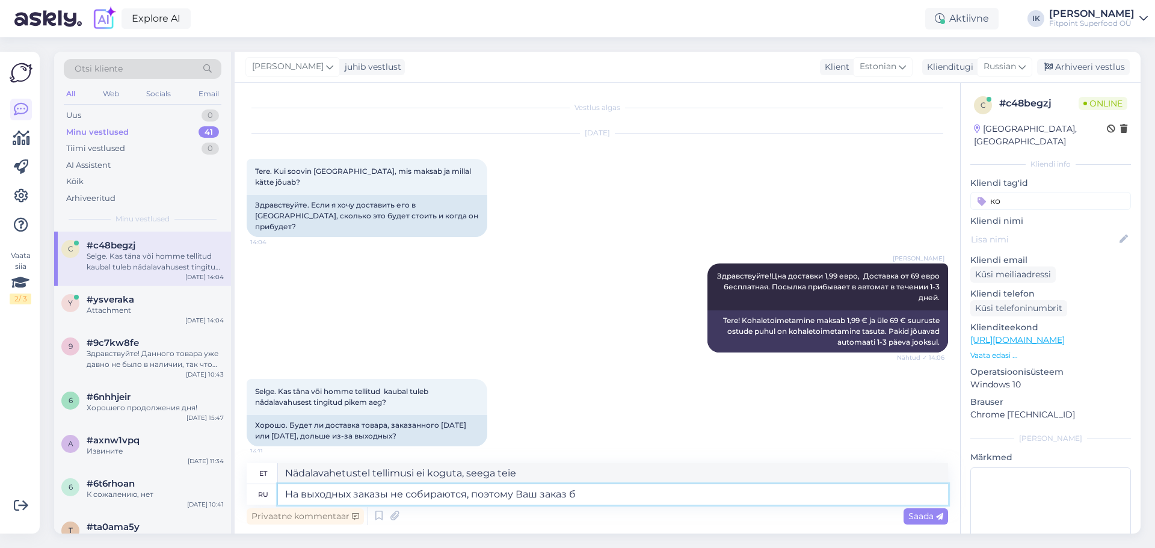
type textarea "Nädalavahetustel tellimusi ei koguta, seega teie tellimus"
type textarea "На выходных заказы не собираются, поэтому Ваш заказ будет собран и"
type textarea "Nädalavahetustel tellimusi ei koguta, seega võetakse teie tellimus vastu ja"
type textarea "На выходных заказы не собираются, поэтому Ваш заказ будет собран и отправлен [P…"
type textarea "Nädalavahetustel tellimusi ei koguta, seega teie tellimus kogutakse ja saadetak…"
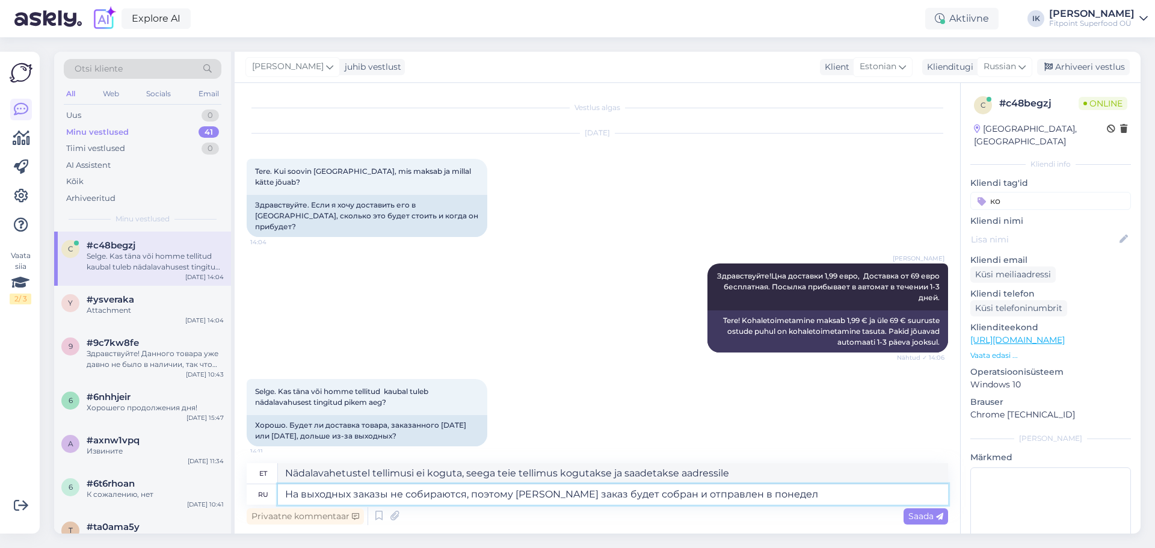
type textarea "На выходных заказы не собираются, поэтому [PERSON_NAME] заказ будет собран и от…"
type textarea "Nädalavahetustel tellimusi ei koguta, seega võetakse teie tellimus vastu ja saa…"
type textarea "На выходных заказы не собираются, поэтому Ваш заказ будет собран и отправлен в …"
type textarea "Nädalavahetustel tellimusi ei töödelda, seega töödeldakse ja saadetakse teie te…"
type textarea "На выходных заказы не собираются, поэтому Ваш заказ будет собран и отправлен в …"
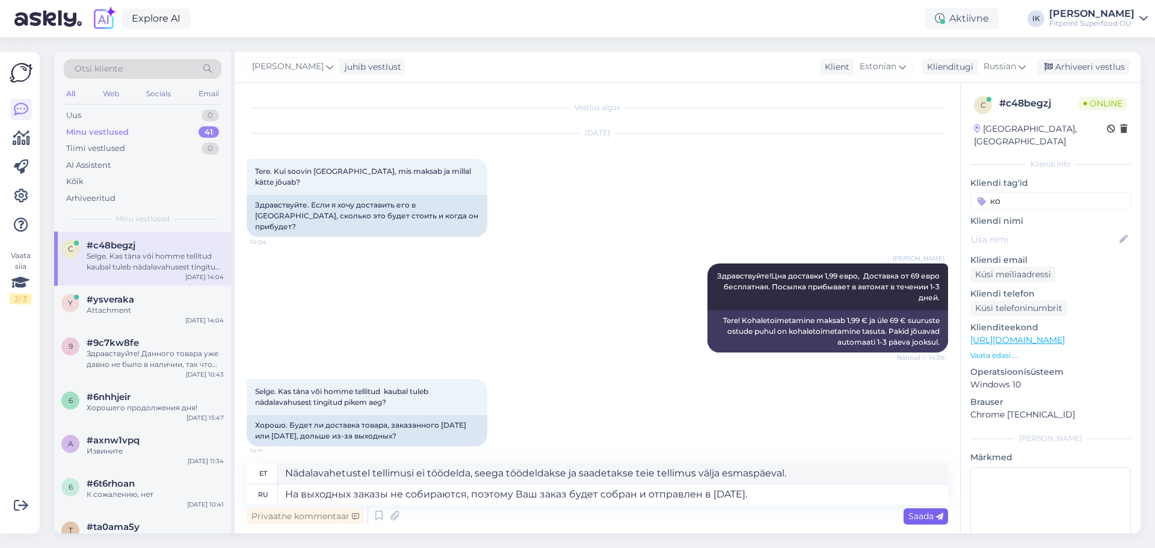
click at [923, 509] on div "Saada" at bounding box center [925, 516] width 45 height 16
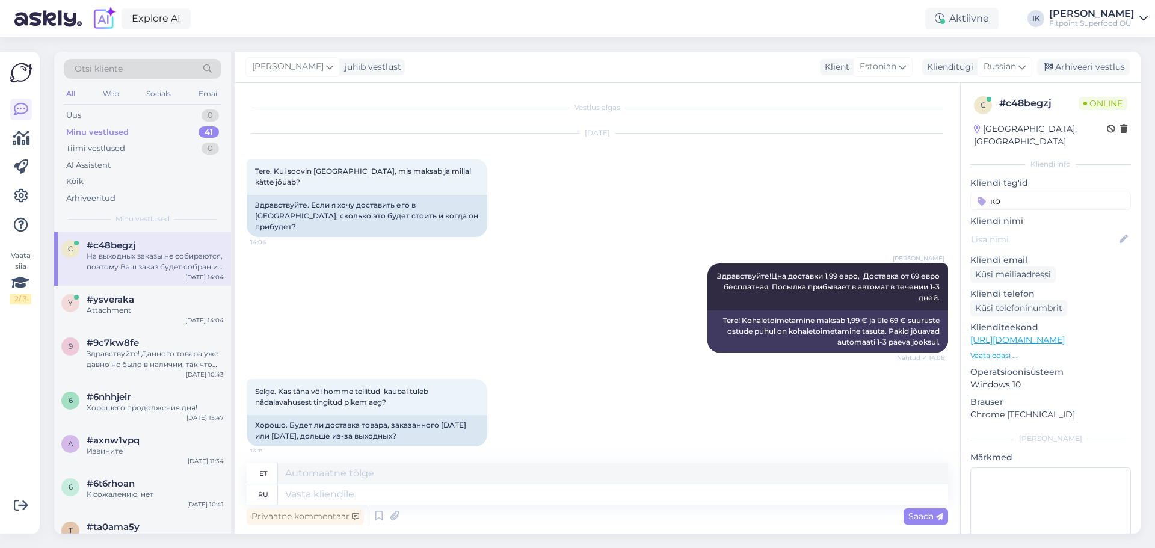
scroll to position [79, 0]
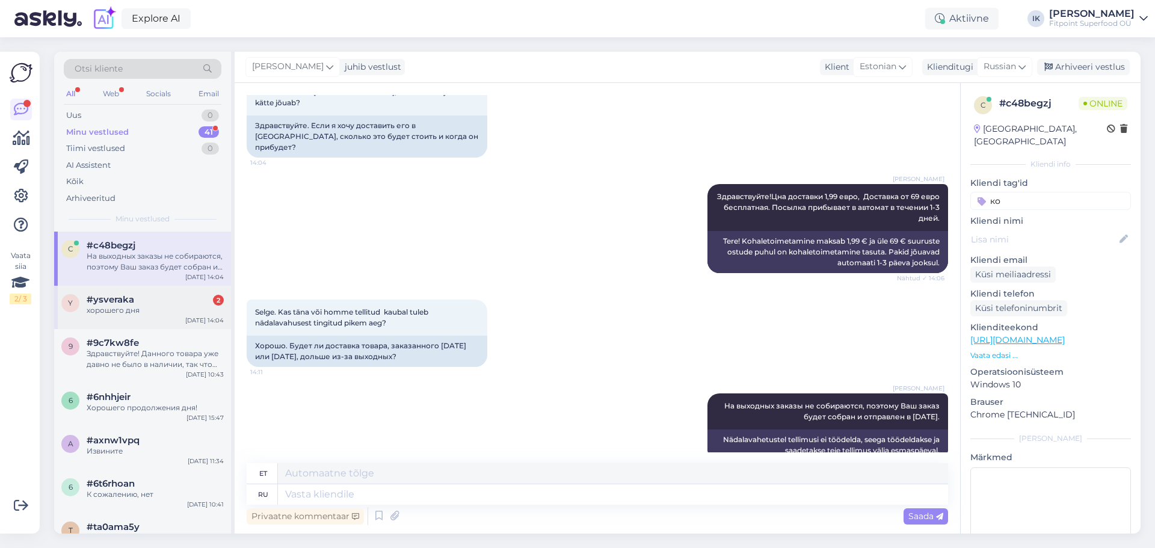
click at [140, 300] on div "#ysveraka 2" at bounding box center [155, 299] width 137 height 11
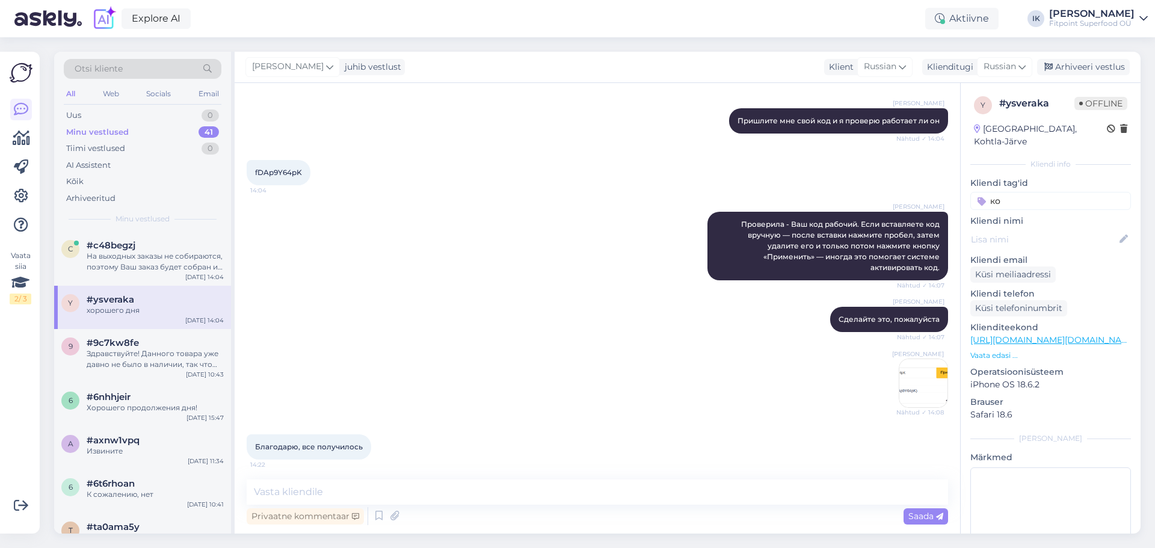
scroll to position [346, 0]
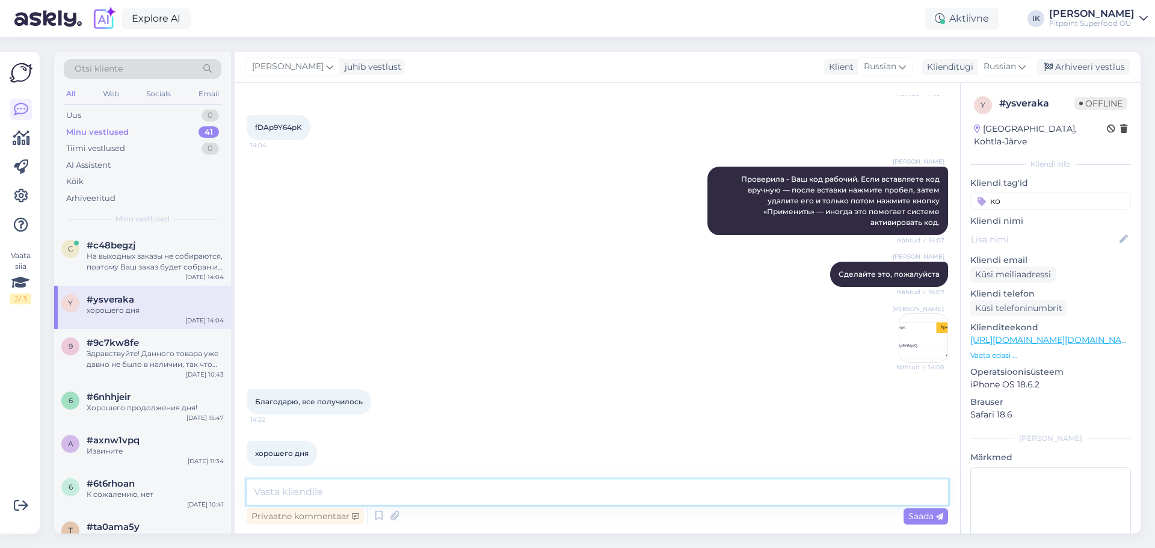
click at [389, 503] on textarea at bounding box center [597, 491] width 701 height 25
type textarea "Пожалуйста! И Вам хорошего дня!"
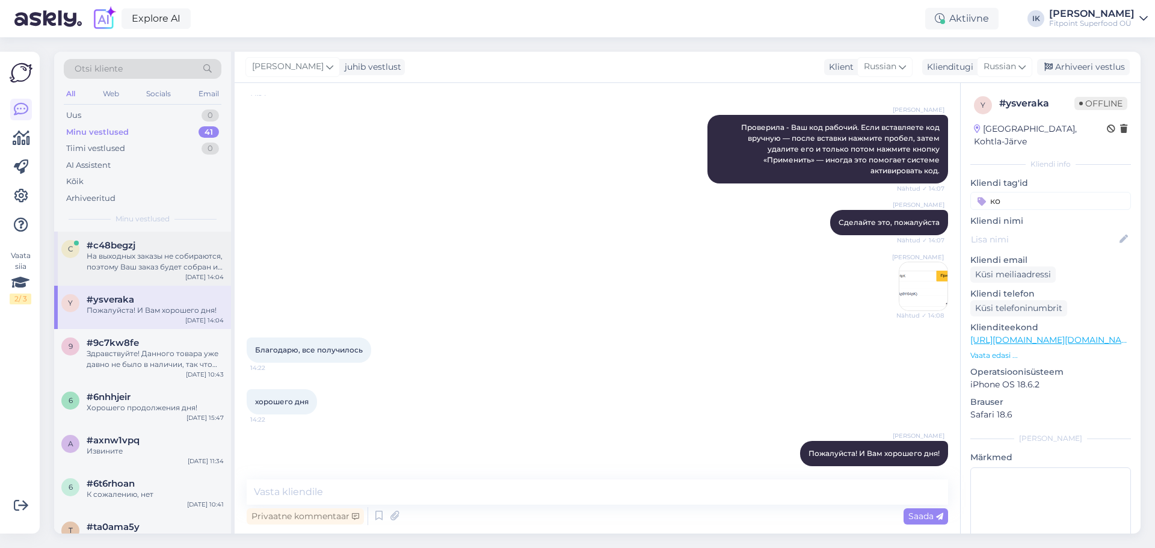
click at [173, 266] on div "На выходных заказы не собираются, поэтому Ваш заказ будет собран и отправлен в …" at bounding box center [155, 262] width 137 height 22
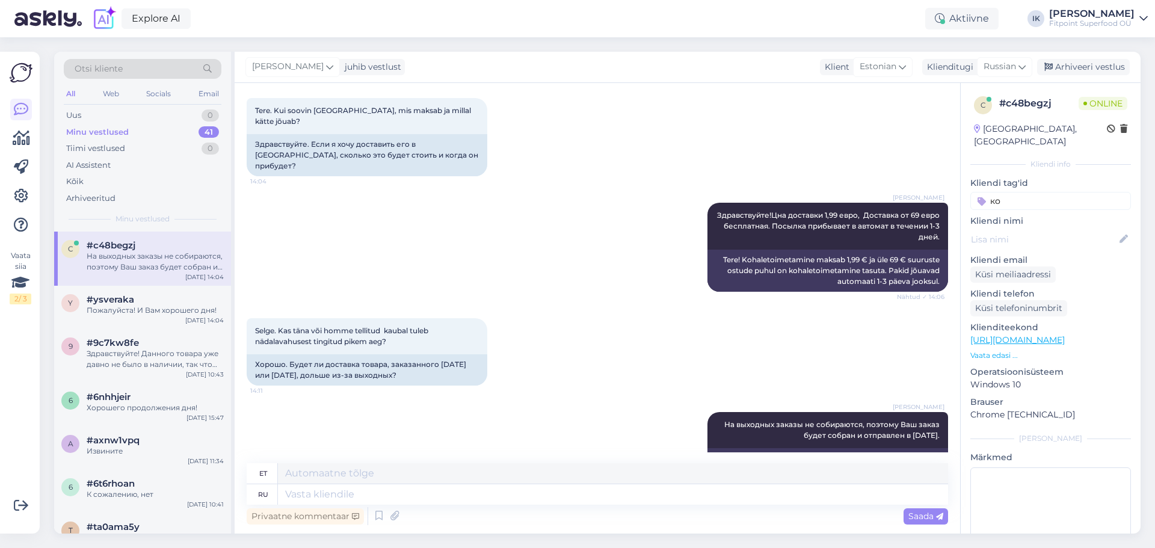
scroll to position [79, 0]
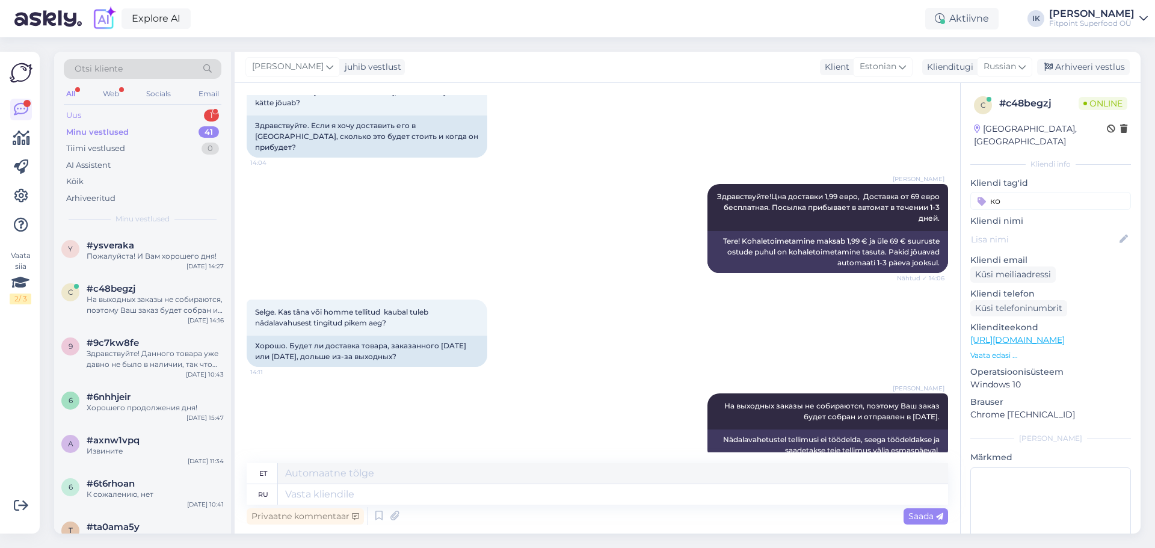
click at [161, 111] on div "Uus 1" at bounding box center [143, 115] width 158 height 17
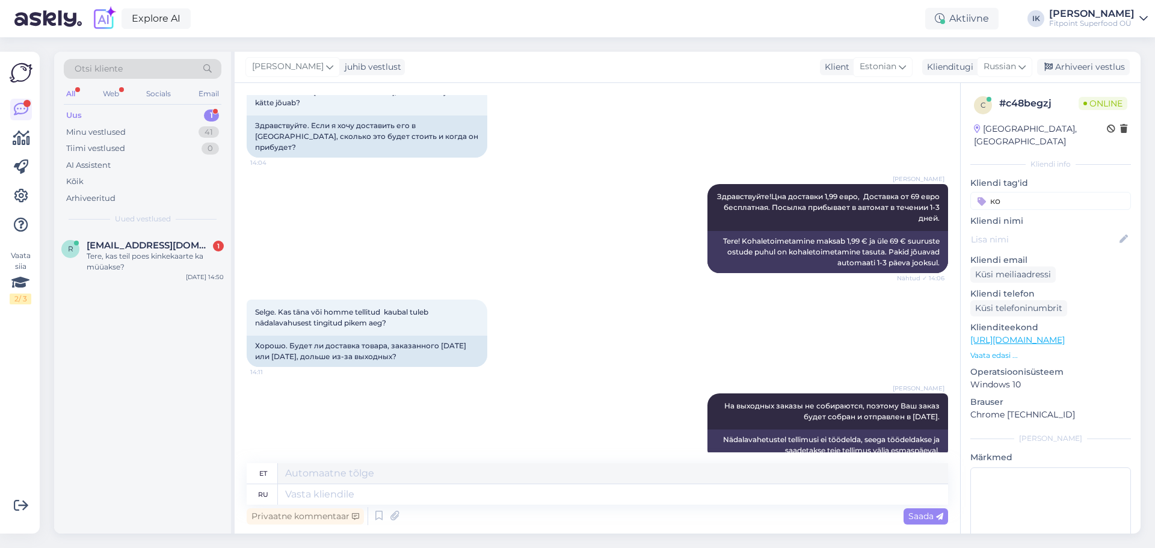
click at [177, 259] on div "Tere, kas teil poes kinkekaarte ka müüakse?" at bounding box center [155, 262] width 137 height 22
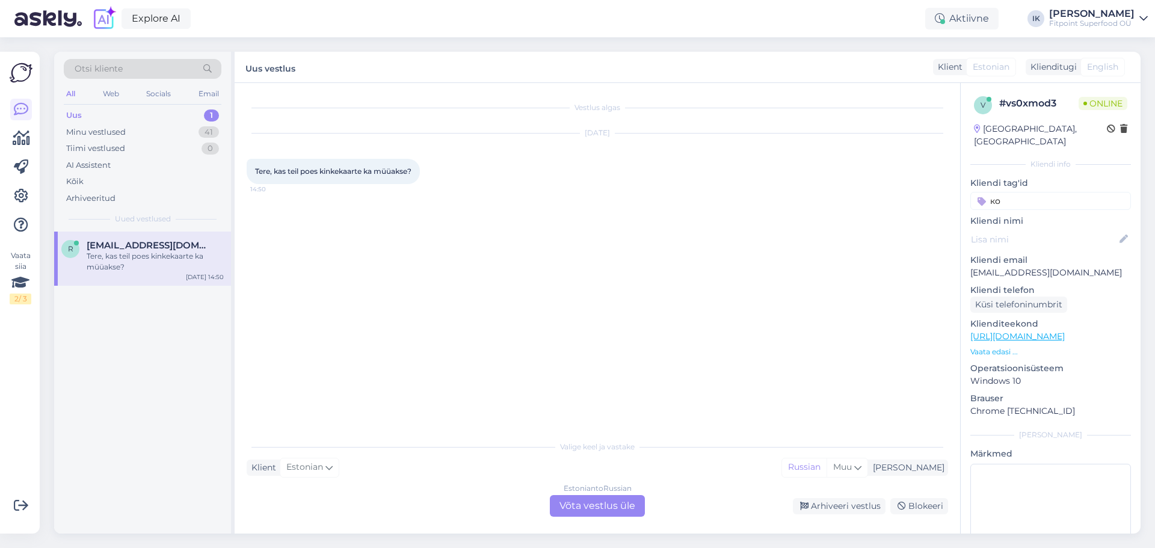
click at [603, 511] on div "Estonian to Russian Võta vestlus üle" at bounding box center [597, 506] width 95 height 22
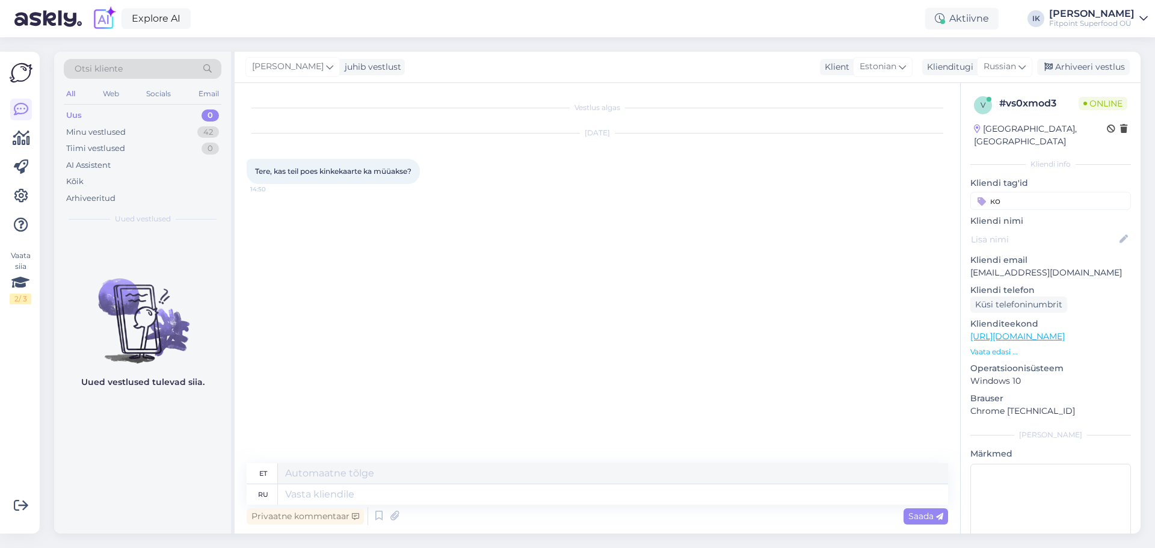
click at [591, 505] on div "Privaatne kommentaar Saada" at bounding box center [597, 516] width 701 height 23
click at [592, 495] on textarea at bounding box center [613, 494] width 670 height 20
type textarea "Х"
type textarea "зДРАВСТВУЙТЕ!"
type textarea "Tere!"
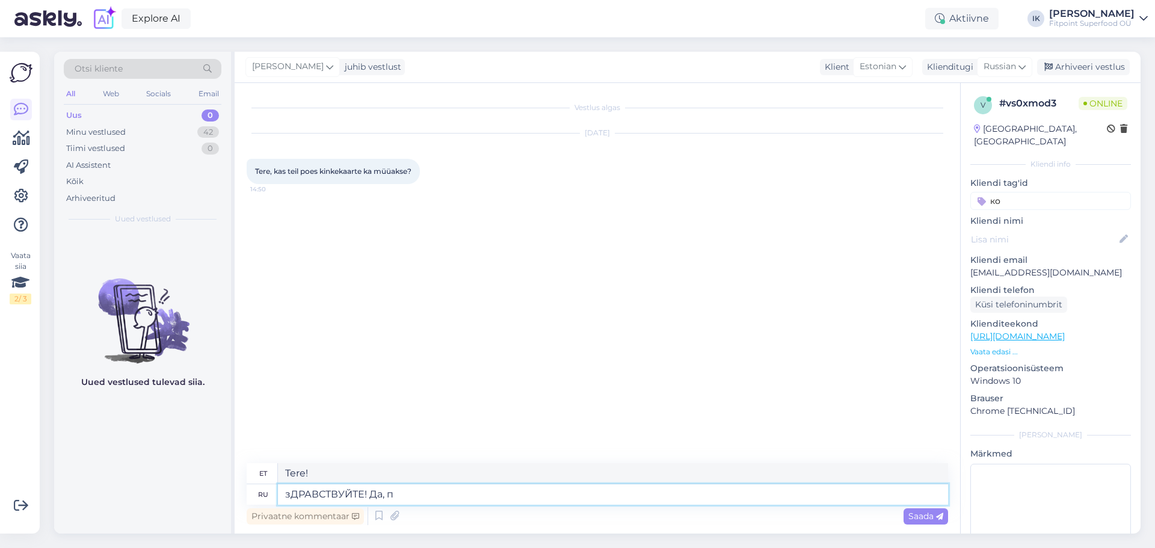
type textarea "зДРАВСТВУЙТЕ! Да, по"
type textarea "Tere! [GEOGRAPHIC_DATA],"
type textarea "зДРАВСТВУЙТЕ! Да, подарочные кар"
type textarea "Tere! Jah, kingitus"
type textarea "зДРАВСТВУЙТЕ! Да, подарочные карты та"
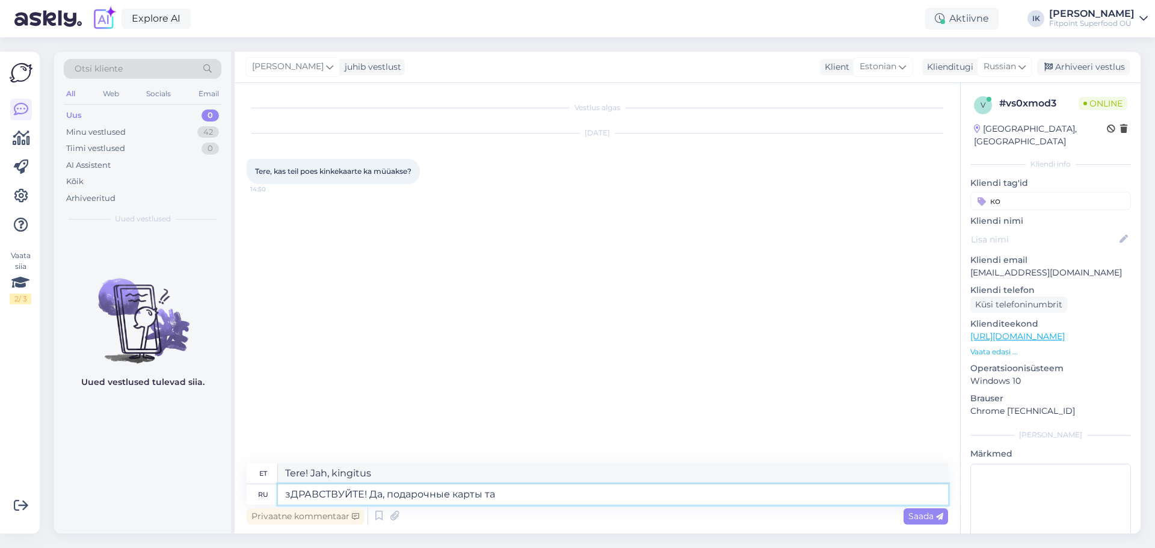
type textarea "Tere! Jah, kinkekaardid."
type textarea "зДРАВСТВУЙТЕ! Да, подарочные карты также е"
type textarea "Tere! Jah, ka kinkekaardid"
type textarea "зДРАВСТВУЙТЕ! Да, подарочные карты также есть в"
type textarea "Tere! Jah, saadaval on ka kinkekaardid."
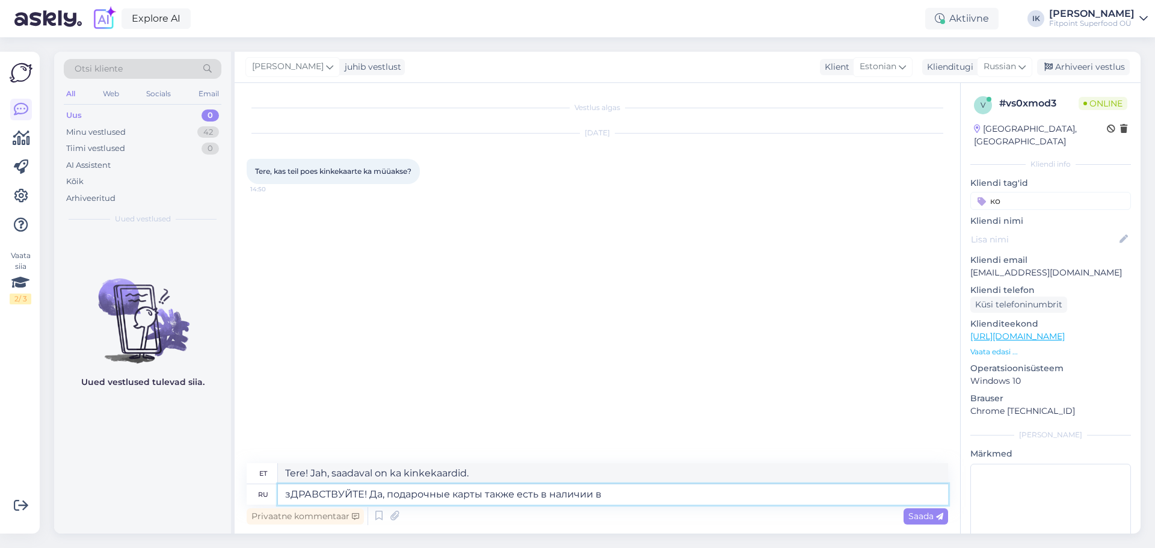
type textarea "зДРАВСТВУЙТЕ! Да, подарочные карты также есть в наличии в м"
type textarea "Tere! Jah, kinkekaardid on saadaval ka järgmistes riikides:"
type textarea "зДРАВСТВУЙТЕ! Да, подарочные карты также есть в наличии в магазинах."
type textarea "Tere! Jah, kinkekaarte saab osta ka poodidest."
type textarea "зДРАВСТВУЙТЕ! Да, подарочные карты также есть в наличии в магазинах."
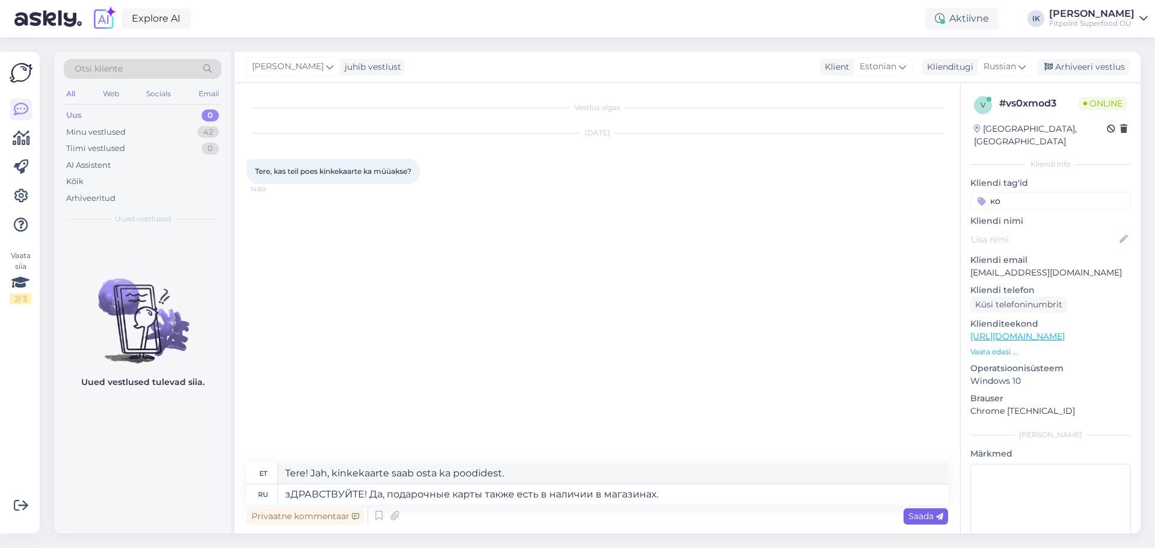
click at [918, 511] on span "Saada" at bounding box center [925, 516] width 35 height 11
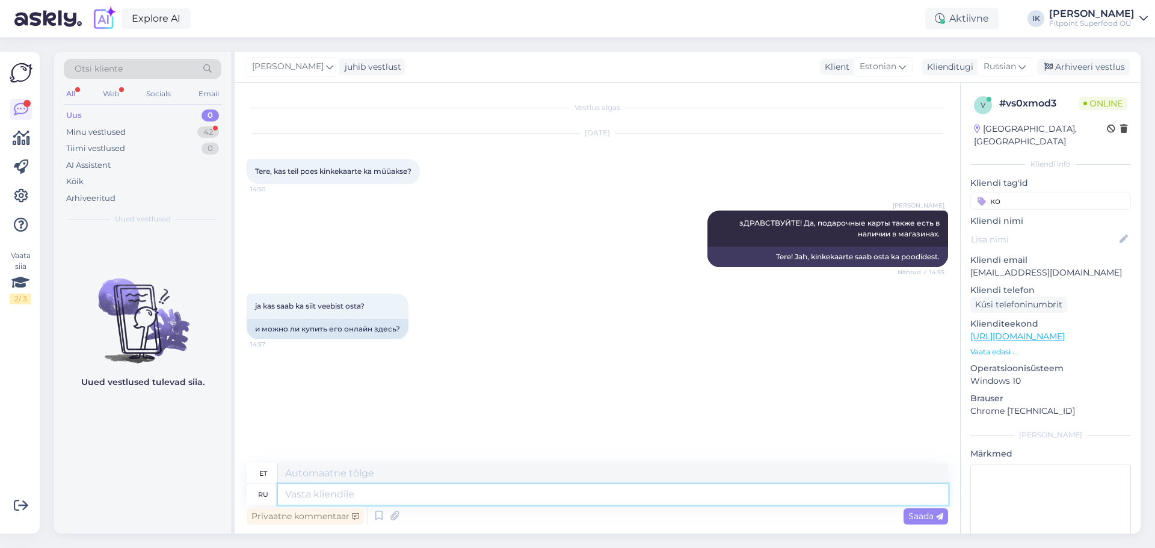
click at [448, 494] on textarea at bounding box center [613, 494] width 670 height 20
click at [1004, 346] on p "Vaata edasi ..." at bounding box center [1050, 351] width 161 height 11
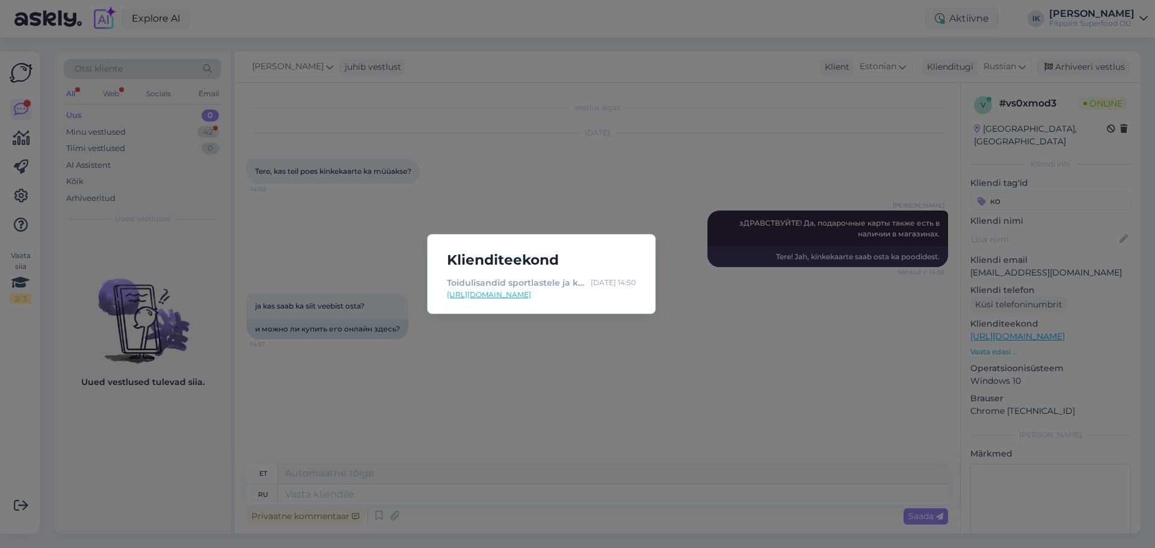
click at [494, 295] on link "[URL][DOMAIN_NAME]" at bounding box center [541, 294] width 189 height 11
click at [528, 485] on div "Klienditeekond Toidulisandid sportlastele ja kogu perele müük [GEOGRAPHIC_DATA]…" at bounding box center [577, 274] width 1155 height 548
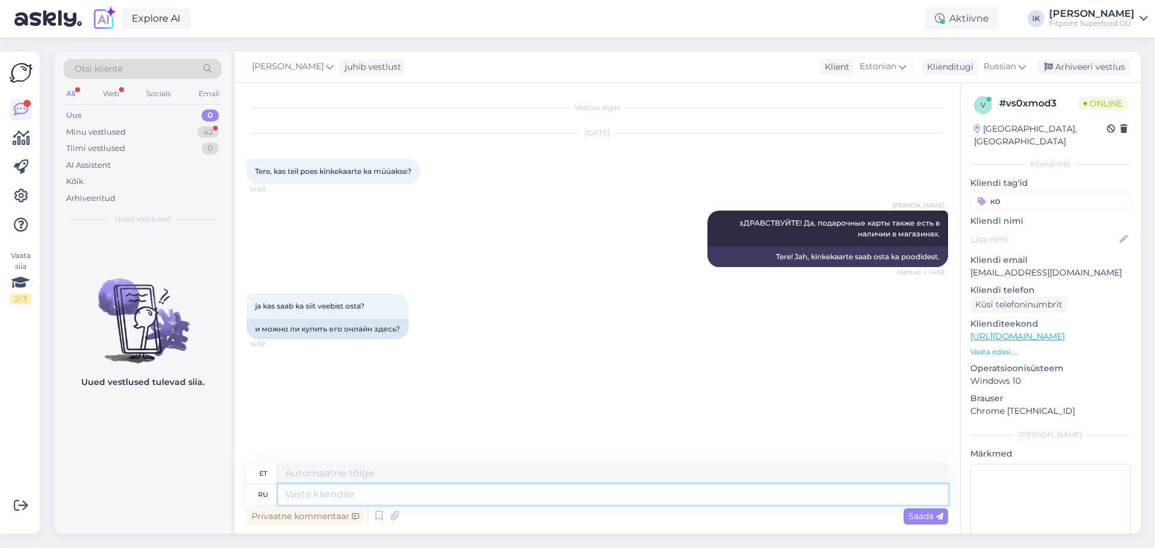
click at [520, 496] on textarea at bounding box center [613, 494] width 670 height 20
paste textarea "[URL][DOMAIN_NAME]"
type textarea "[URL][DOMAIN_NAME]"
click at [926, 518] on span "Saada" at bounding box center [925, 516] width 35 height 11
type textarea "[URL][DOMAIN_NAME]"
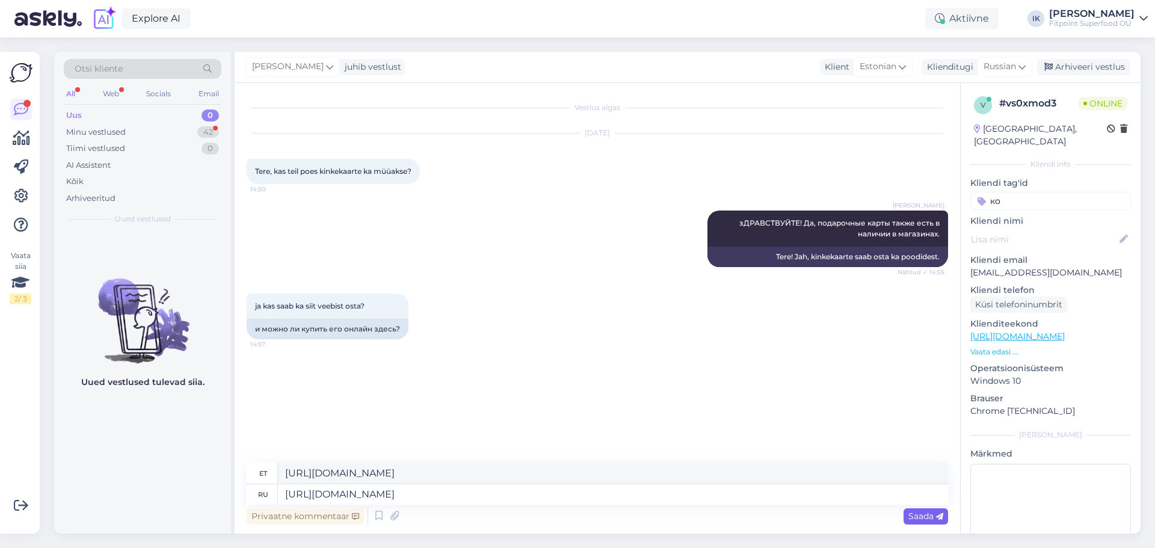
click at [932, 515] on span "Saada" at bounding box center [925, 516] width 35 height 11
click at [875, 500] on textarea "[URL][DOMAIN_NAME]" at bounding box center [613, 494] width 670 height 20
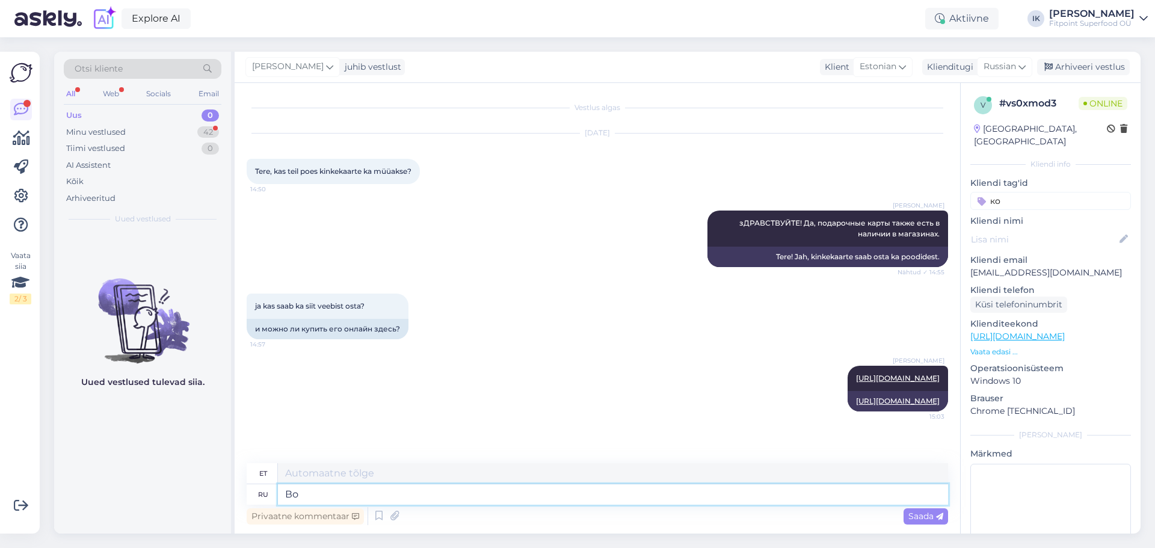
type textarea "Во"
type textarea "Sisse"
type textarea "Вот"
type textarea "Siin"
type textarea "Вот ссылка"
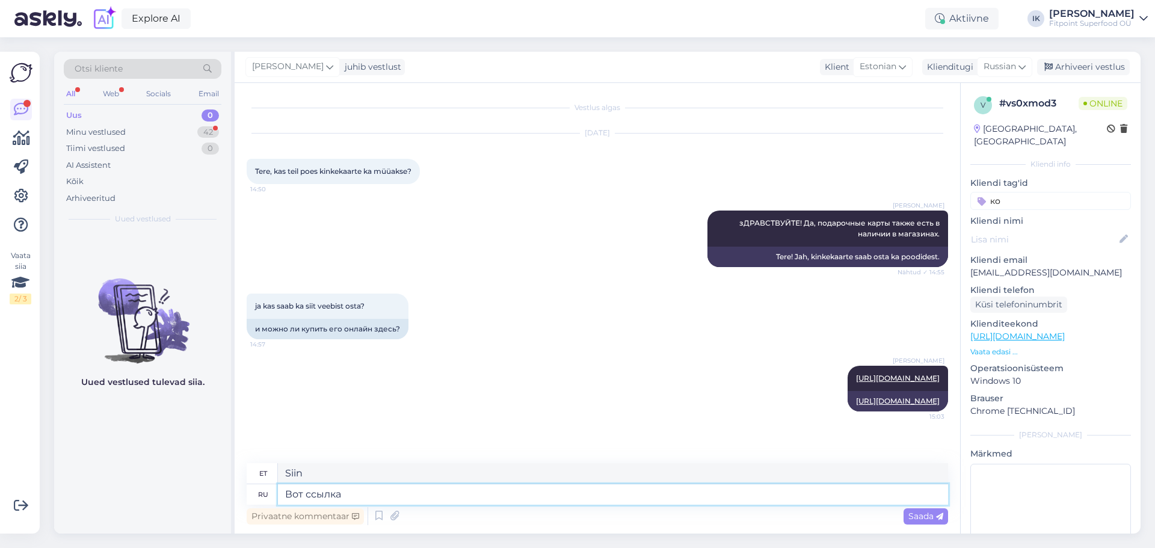
type textarea "Siin on link"
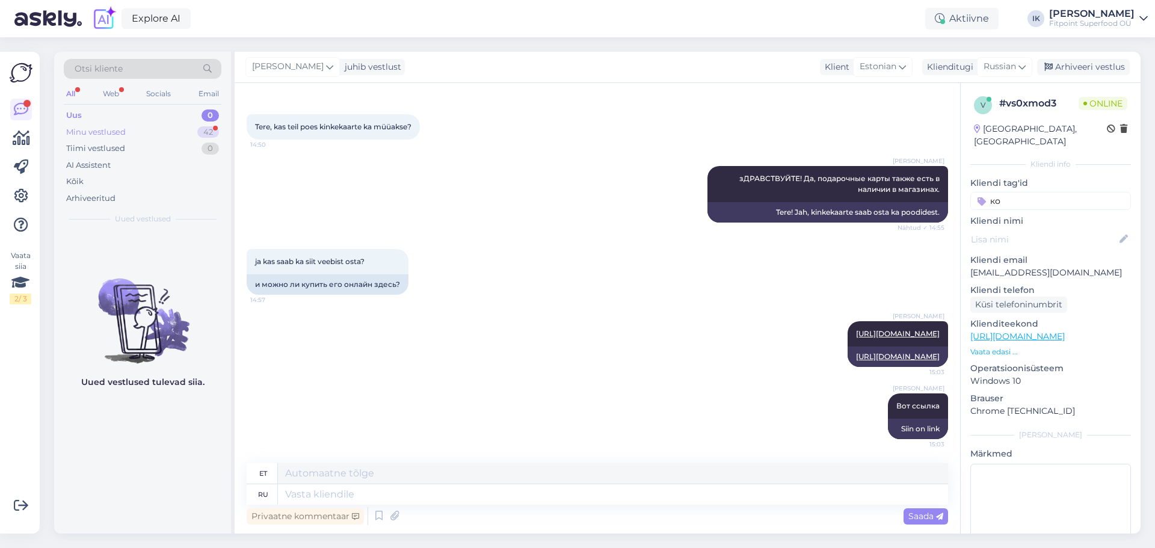
drag, startPoint x: 179, startPoint y: 127, endPoint x: 179, endPoint y: 136, distance: 9.0
click at [179, 127] on div "Minu vestlused 42" at bounding box center [143, 132] width 158 height 17
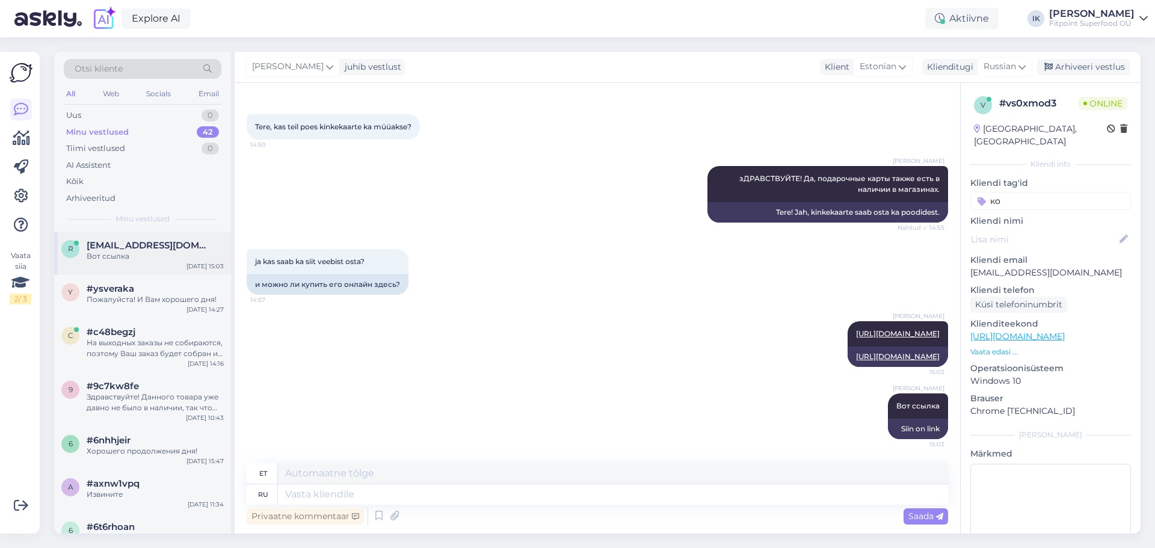
click at [170, 256] on div "Вот ссылка" at bounding box center [155, 256] width 137 height 11
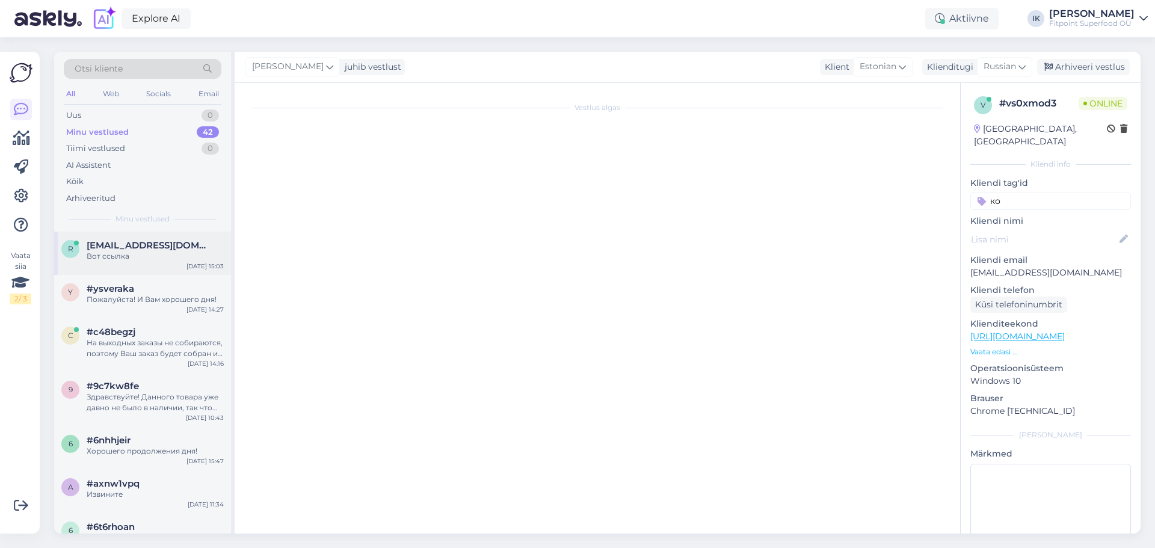
scroll to position [76, 0]
